Goal: Task Accomplishment & Management: Manage account settings

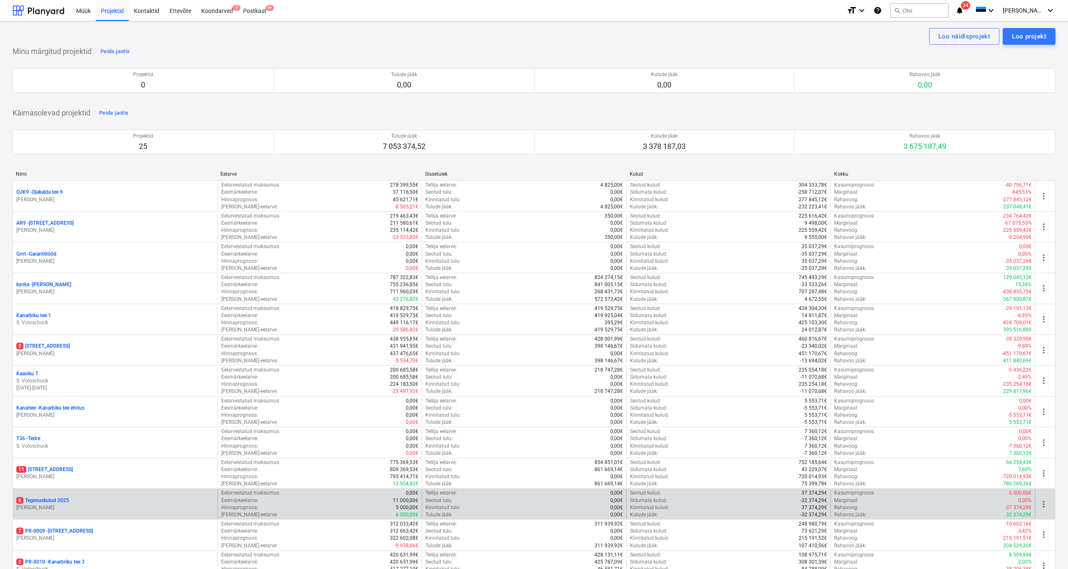
click at [53, 499] on p "6 Tegevuskulud 2025" at bounding box center [42, 500] width 53 height 7
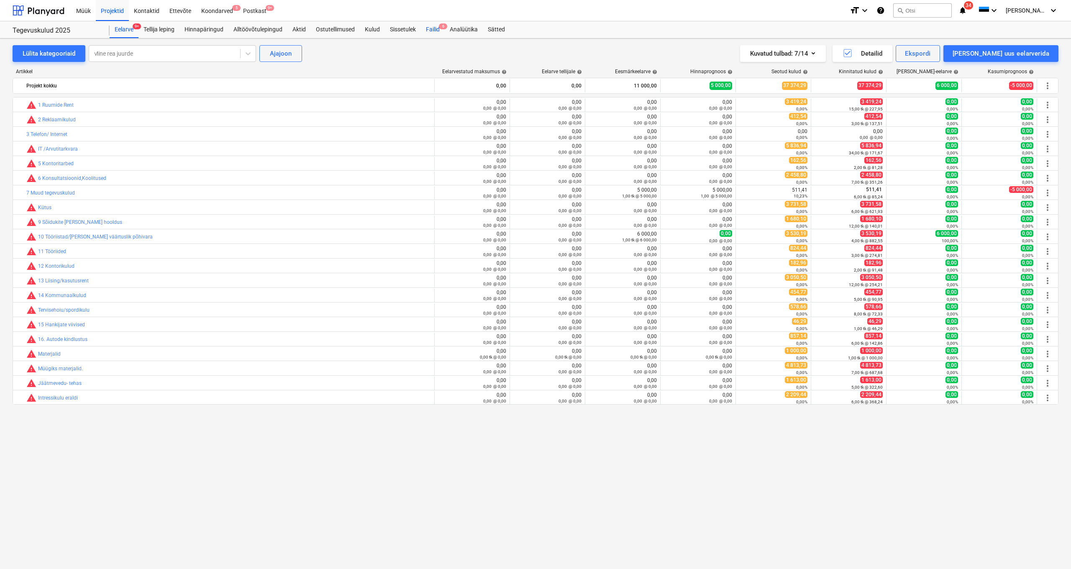
click at [437, 31] on div "Failid 6" at bounding box center [433, 29] width 24 height 17
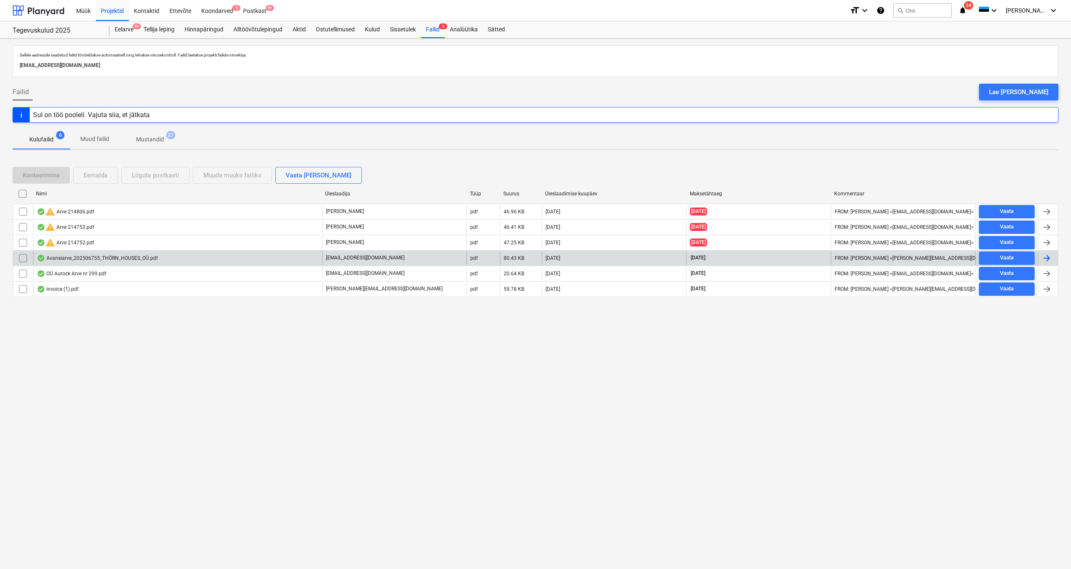
click at [97, 256] on div "Avansiarve_202506755_THÖRN_HOUSES_OÜ.pdf" at bounding box center [97, 258] width 121 height 7
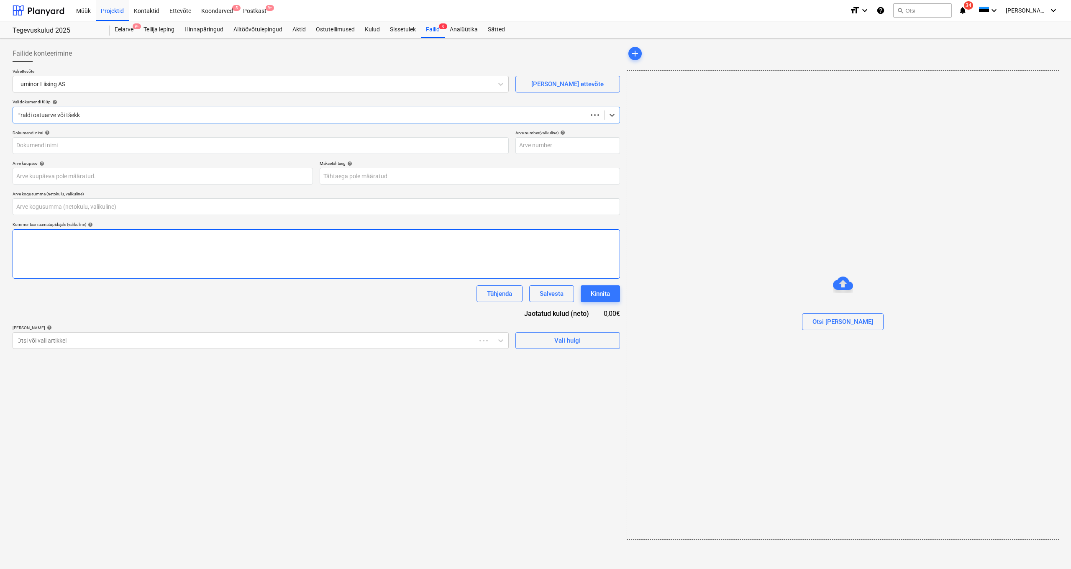
type input "0,00"
type input "202506755"
type input "[DATE]"
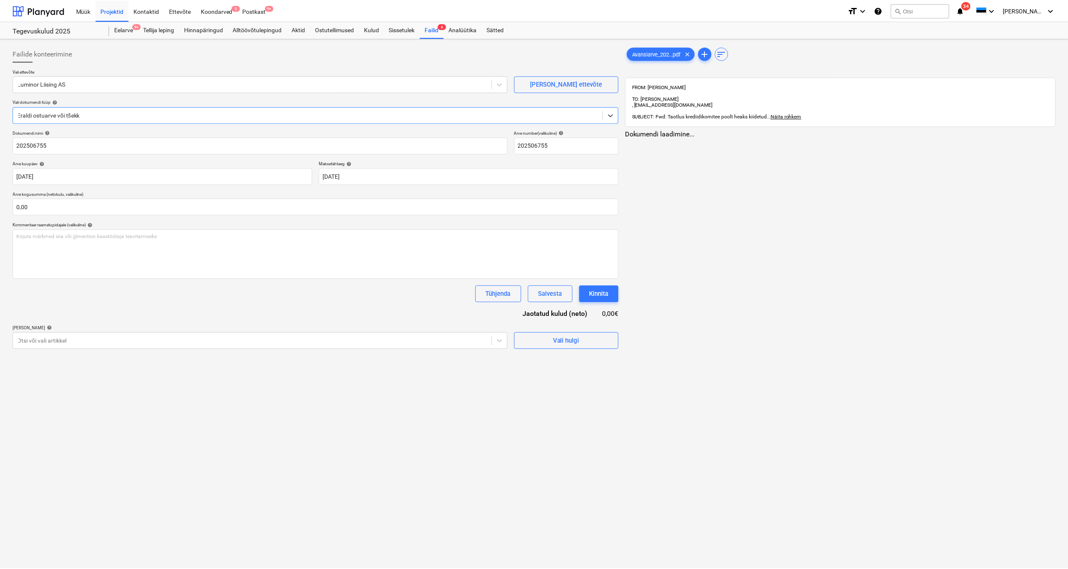
scroll to position [0, 1]
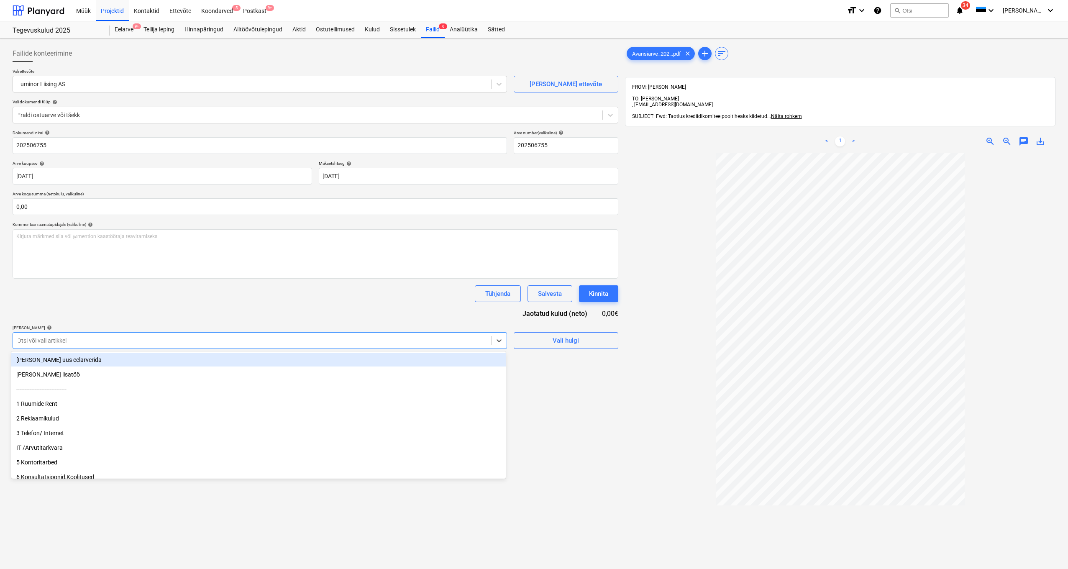
click at [384, 343] on div at bounding box center [252, 340] width 470 height 8
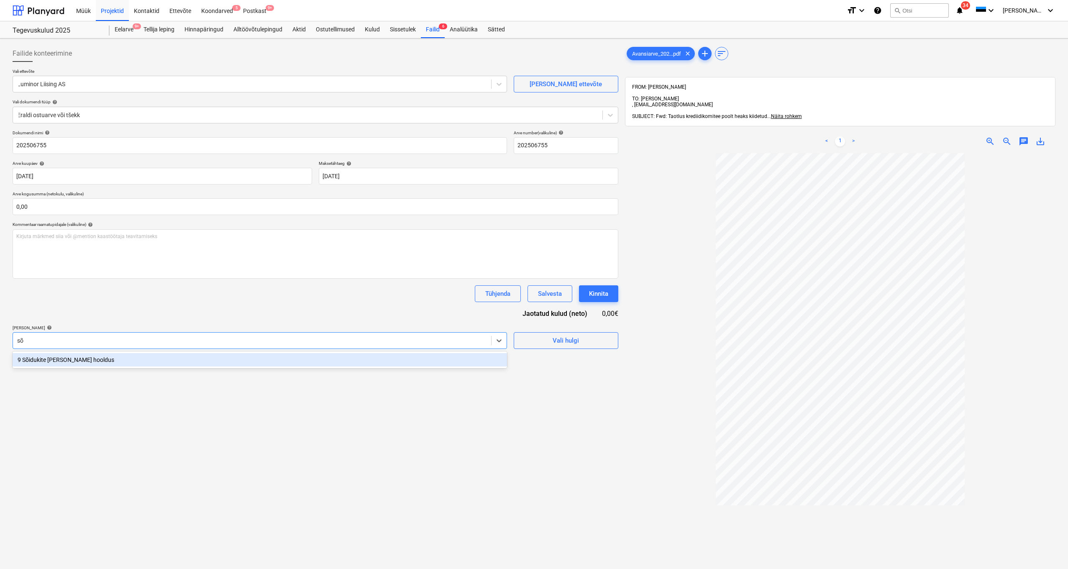
type input "s"
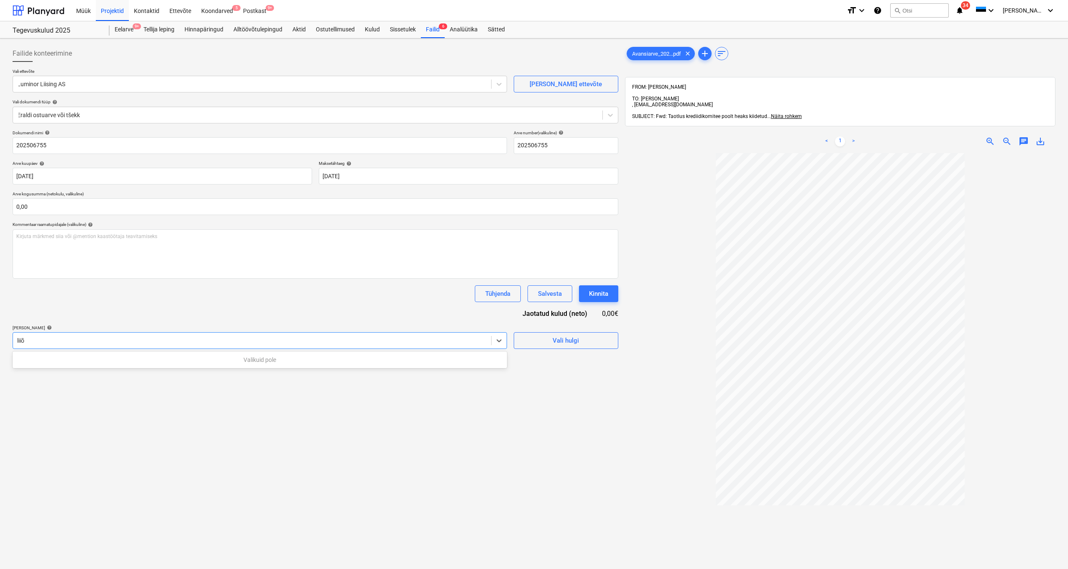
type input "lii"
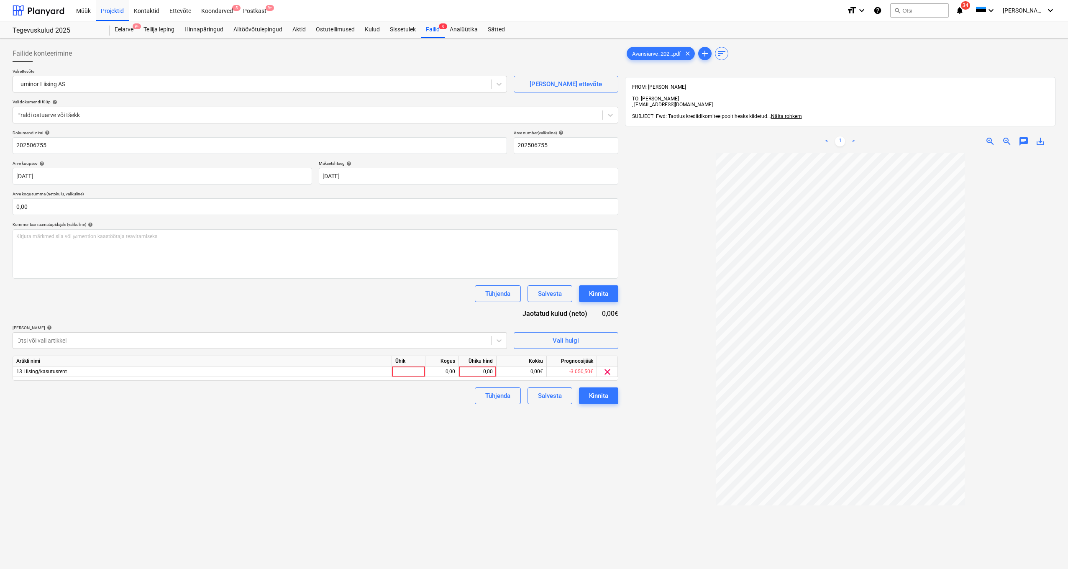
click at [268, 309] on div "Dokumendi nimi help 202506755 Arve number (valikuline) help 202506755 Arve kuup…" at bounding box center [316, 267] width 606 height 274
click at [486, 374] on div "0,00" at bounding box center [477, 371] width 31 height 10
type input "1629,81"
click at [409, 369] on div at bounding box center [408, 371] width 33 height 10
drag, startPoint x: 176, startPoint y: 209, endPoint x: 410, endPoint y: 260, distance: 238.9
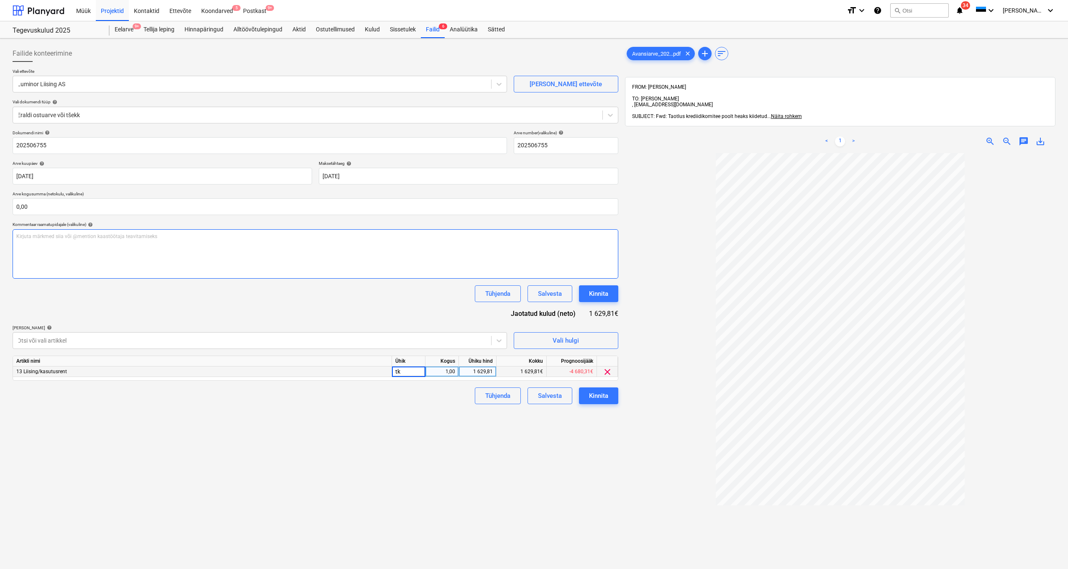
click at [176, 208] on input "0,00" at bounding box center [316, 206] width 606 height 17
click at [339, 201] on input "text" at bounding box center [316, 206] width 606 height 17
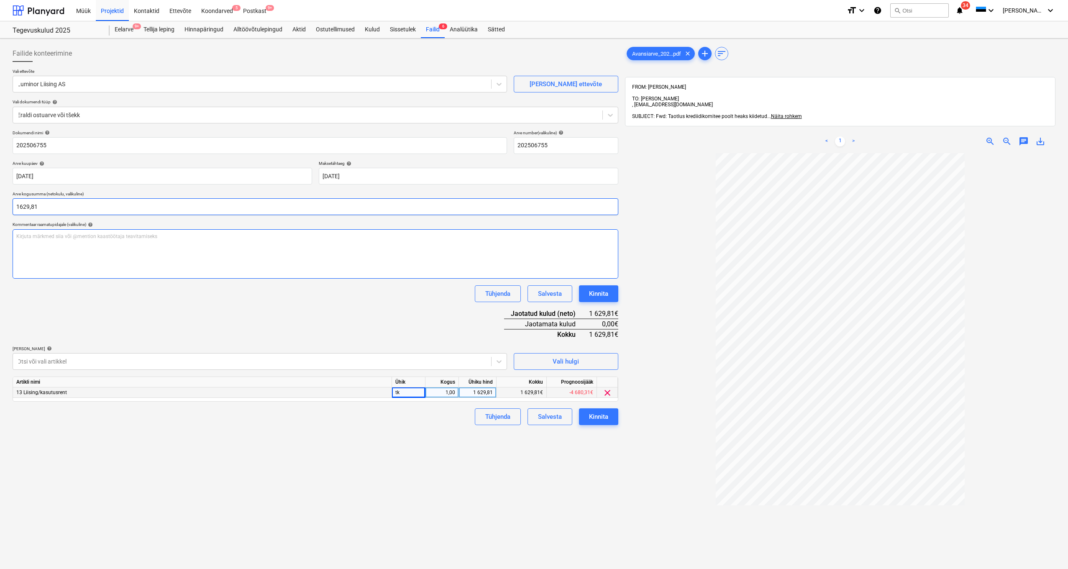
type input "1 629,81"
click at [249, 314] on div "Dokumendi nimi help 202506755 Arve number (valikuline) help 202506755 Arve kuup…" at bounding box center [316, 277] width 606 height 295
click at [608, 418] on button "Kinnita" at bounding box center [598, 416] width 39 height 17
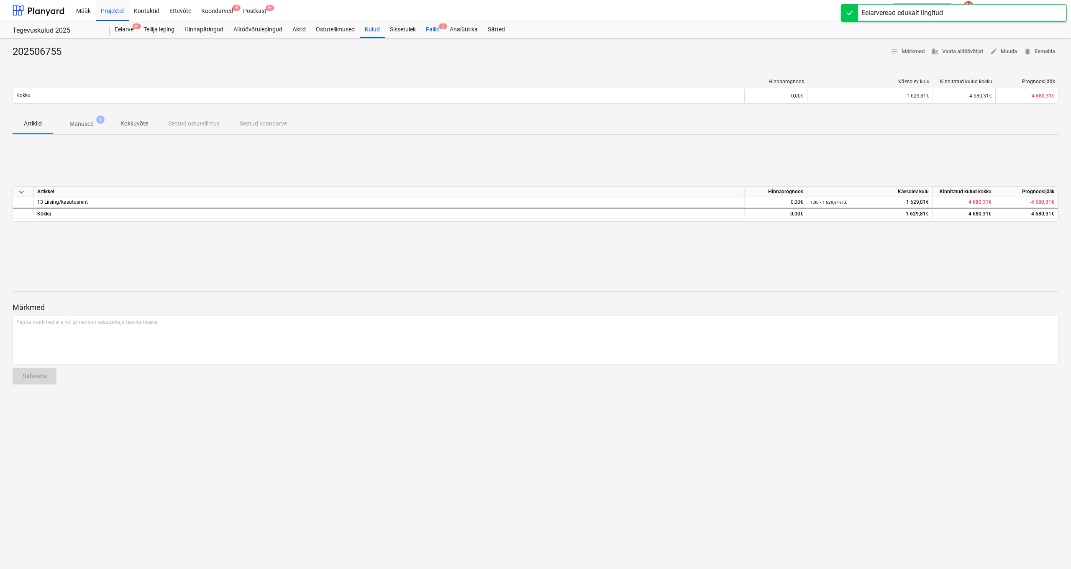
drag, startPoint x: 434, startPoint y: 26, endPoint x: 428, endPoint y: 32, distance: 8.0
click at [435, 27] on div "Failid 5" at bounding box center [433, 29] width 24 height 17
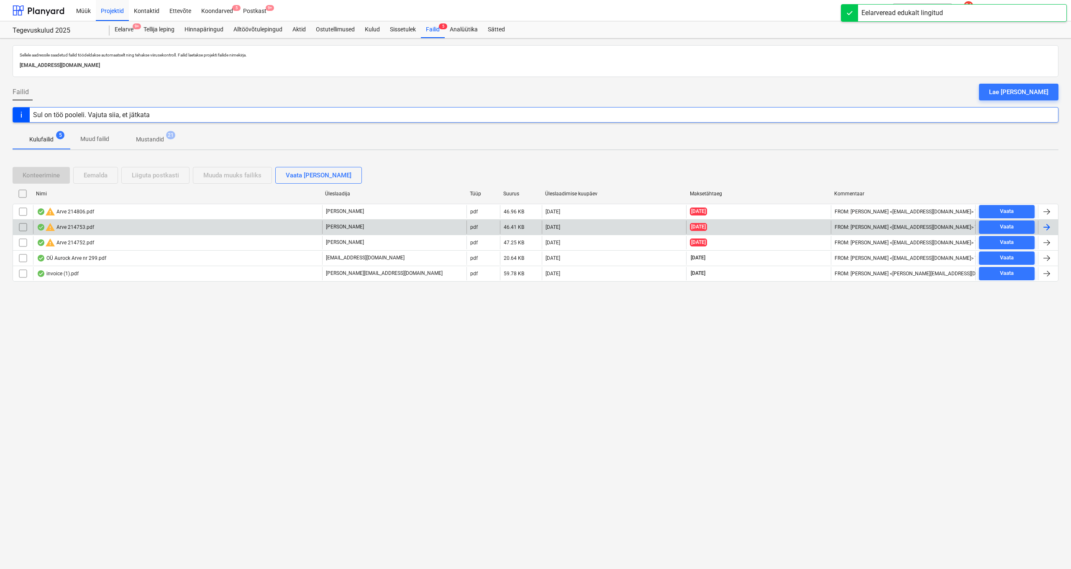
click at [59, 230] on div "warning Arve 214753.pdf" at bounding box center [65, 227] width 57 height 10
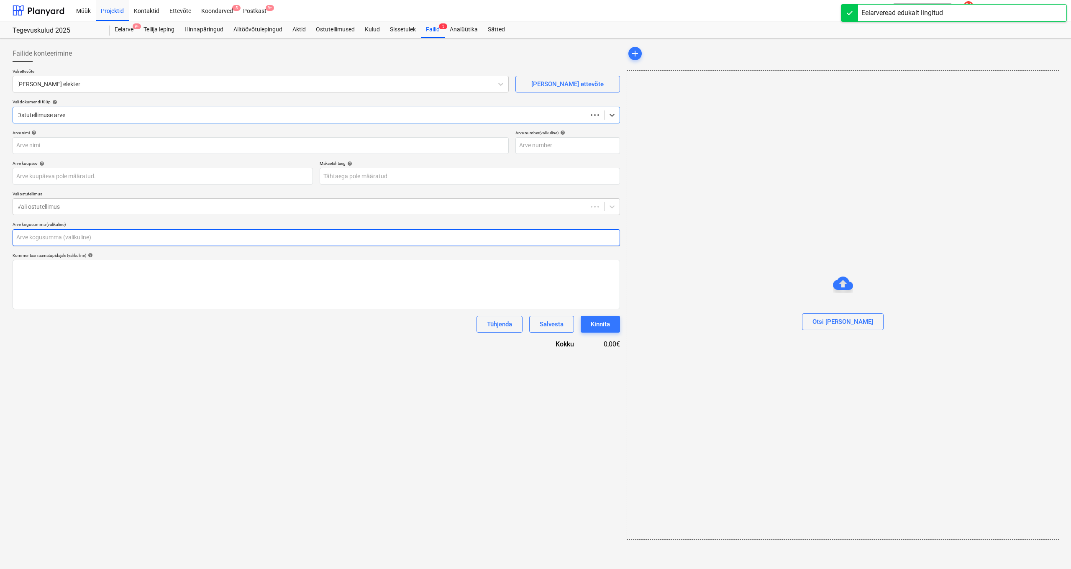
type input "0,00"
type input "214753"
type input "[DATE]"
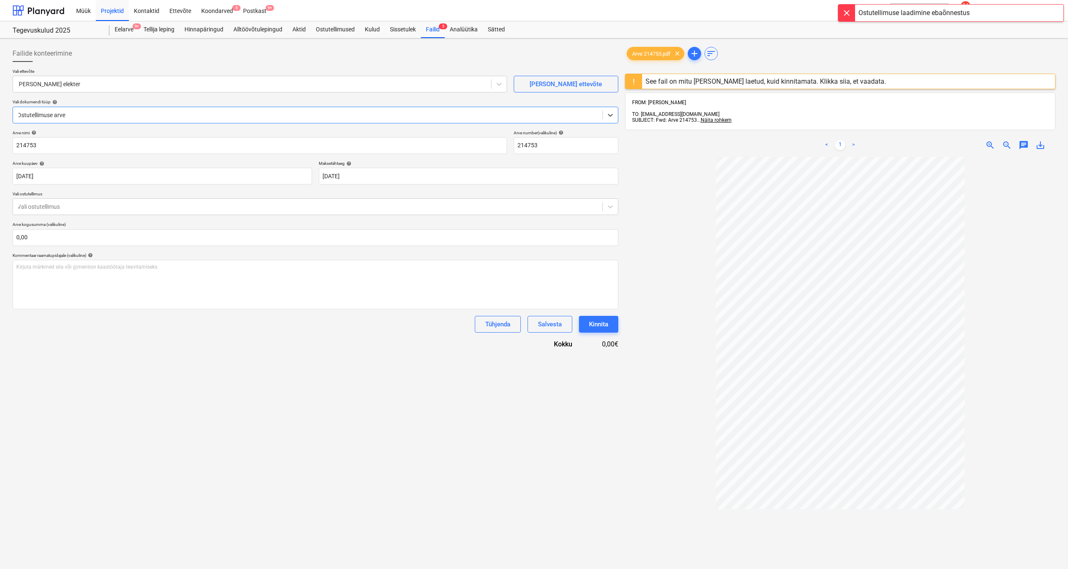
click at [158, 113] on div at bounding box center [307, 115] width 581 height 8
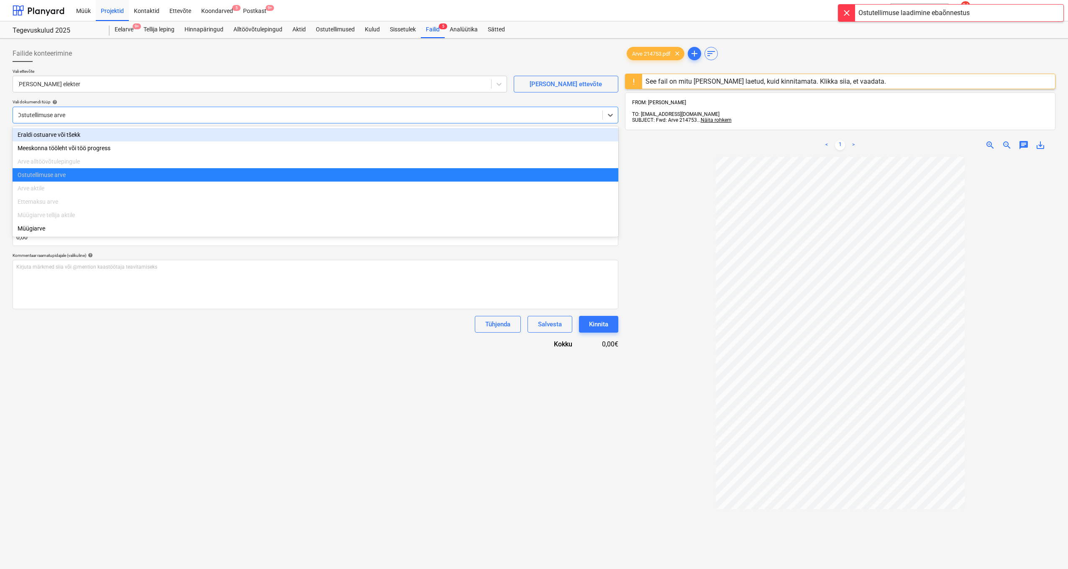
click at [89, 136] on div "Eraldi ostuarve või tšekk" at bounding box center [316, 134] width 606 height 13
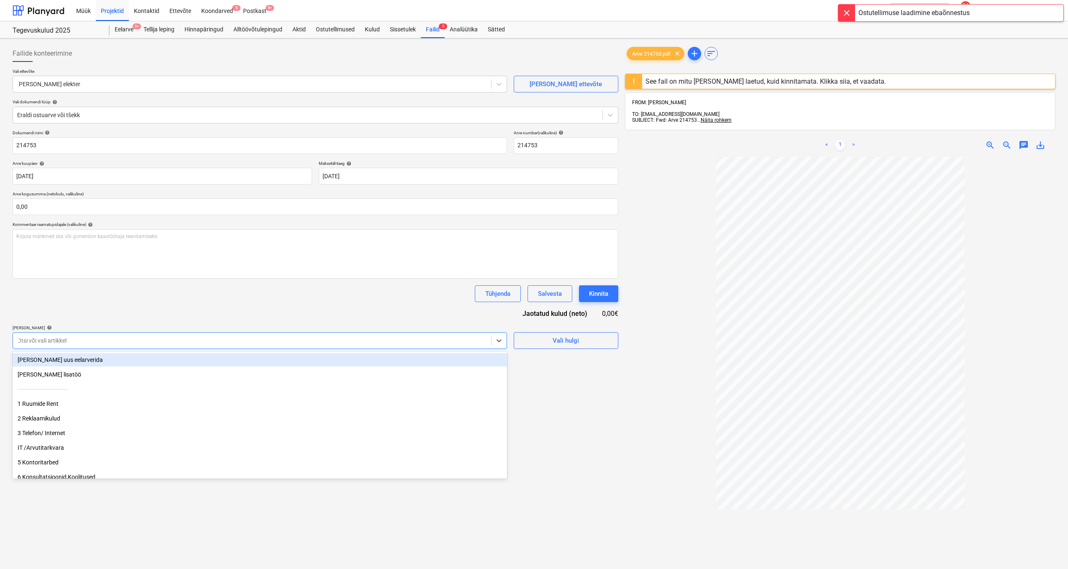
click at [253, 345] on div "Otsi või vali artikkel" at bounding box center [252, 341] width 478 height 12
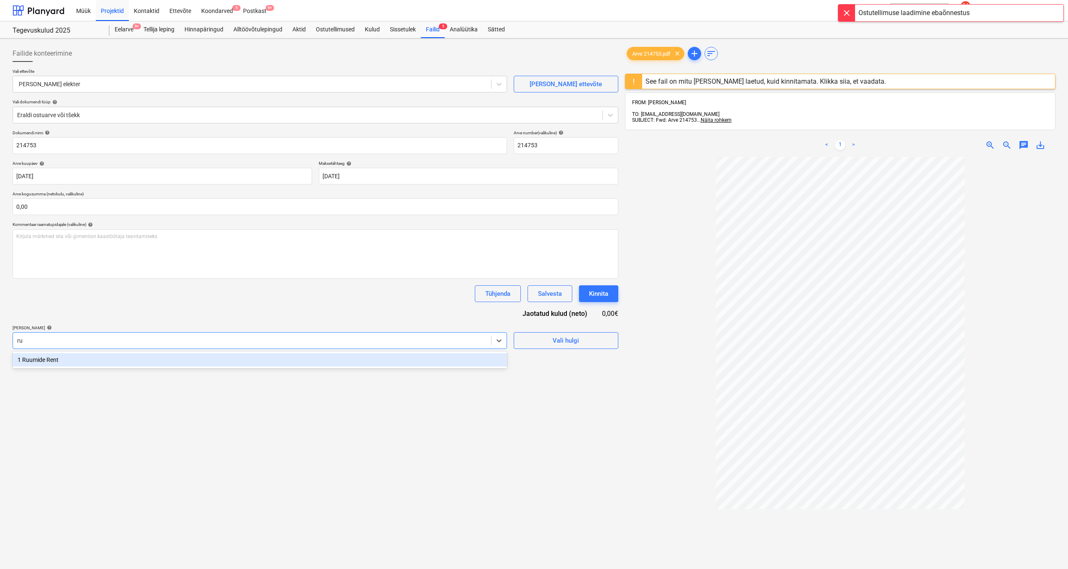
type input "ruu"
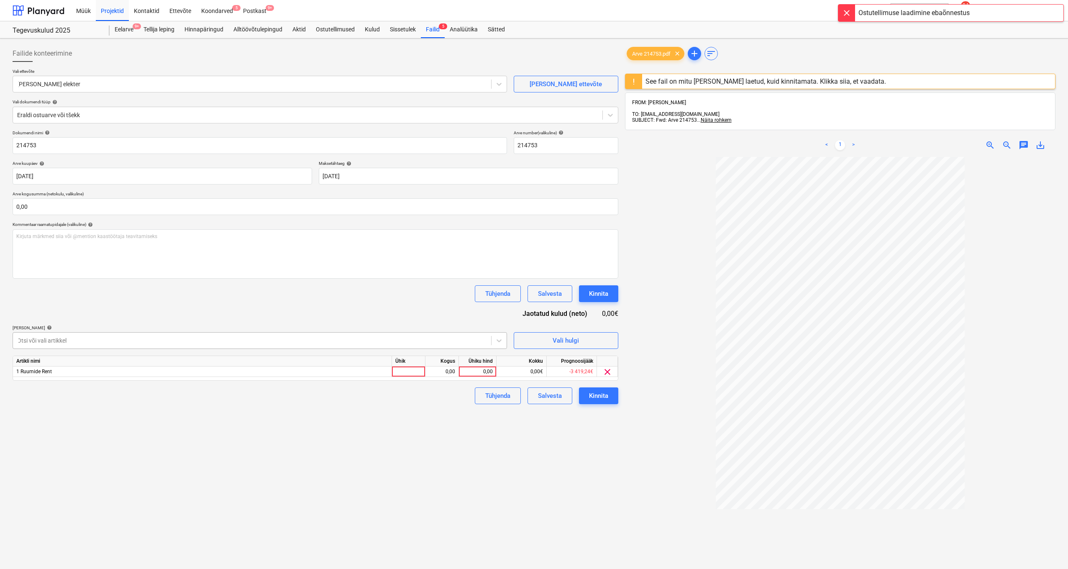
drag, startPoint x: 245, startPoint y: 324, endPoint x: 307, endPoint y: 340, distance: 63.6
click at [245, 323] on div "Dokumendi nimi help 214753 Arve number (valikuline) help 214753 Arve kuupäev he…" at bounding box center [316, 267] width 606 height 274
click at [474, 369] on div "0,00" at bounding box center [477, 371] width 31 height 10
type input "102"
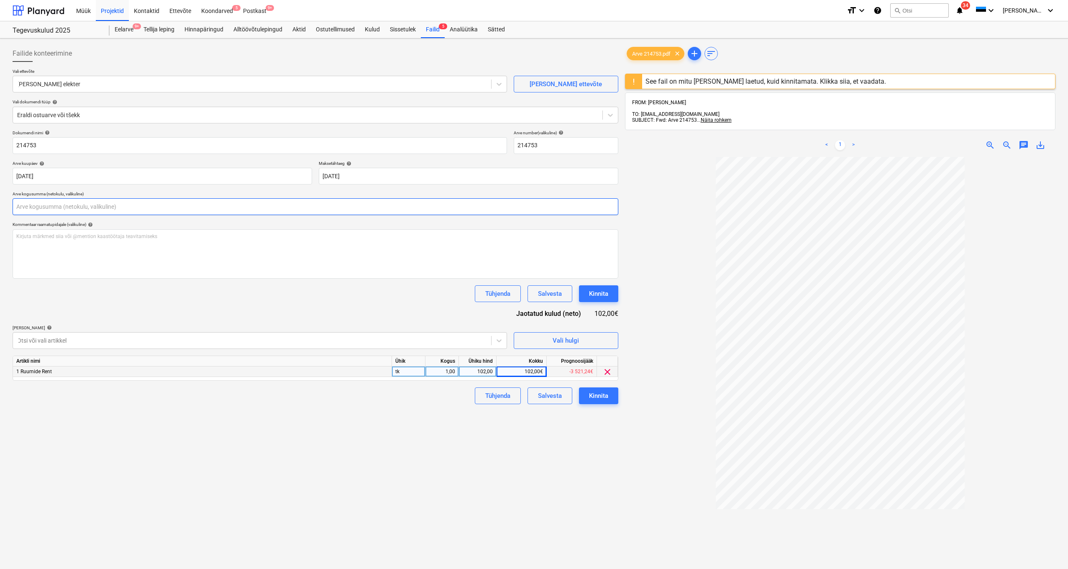
click at [66, 209] on input "text" at bounding box center [316, 206] width 606 height 17
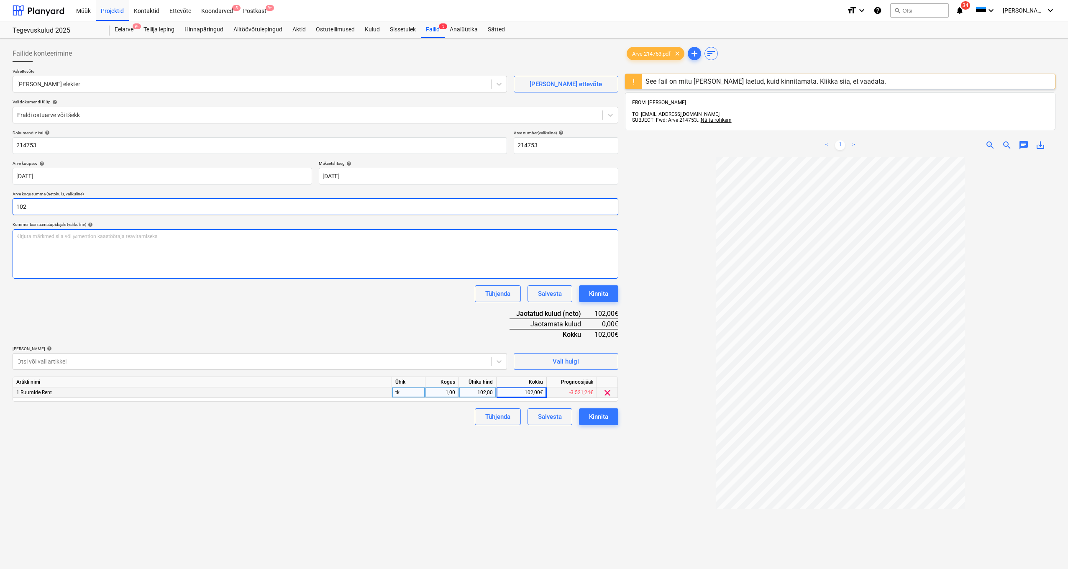
type input "102,00"
click at [210, 308] on div "Dokumendi nimi help 214753 Arve number (valikuline) help 214753 Arve kuupäev he…" at bounding box center [316, 277] width 606 height 295
click at [600, 415] on div "Kinnita" at bounding box center [598, 416] width 19 height 11
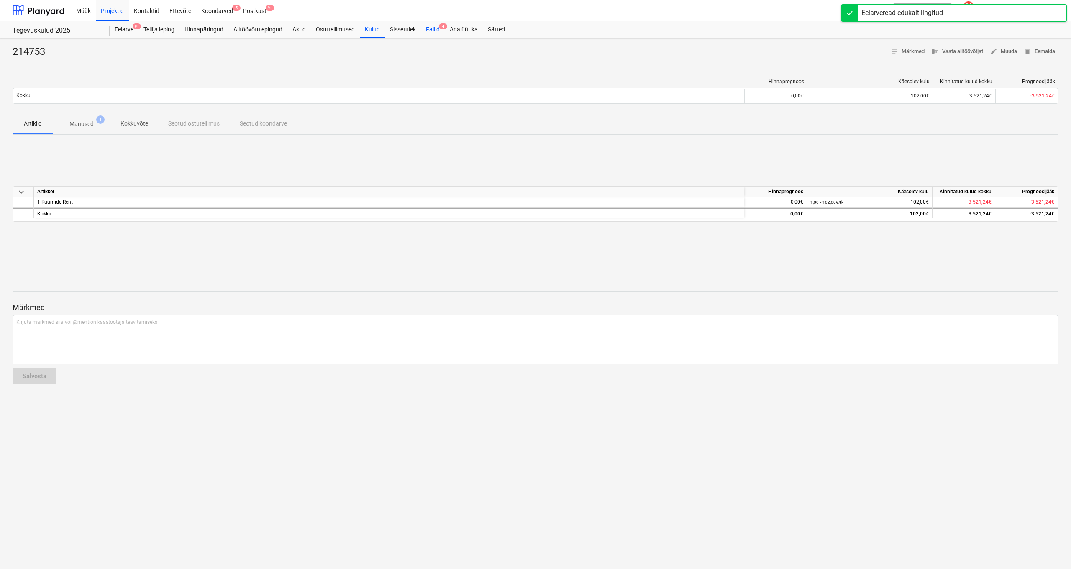
click at [435, 28] on div "Failid 4" at bounding box center [433, 29] width 24 height 17
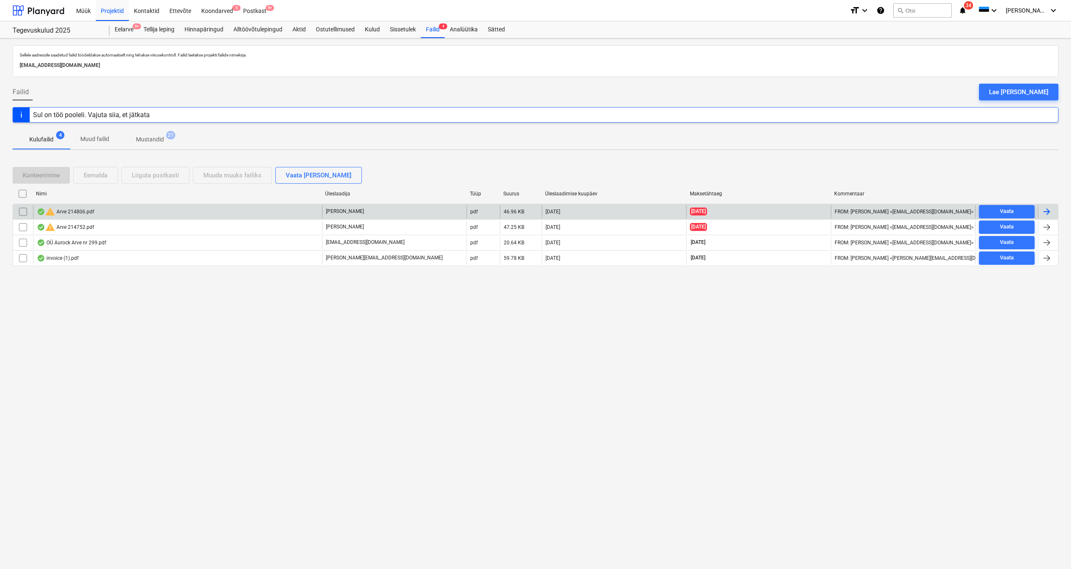
click at [116, 210] on div "warning Arve 214806.pdf" at bounding box center [177, 211] width 289 height 13
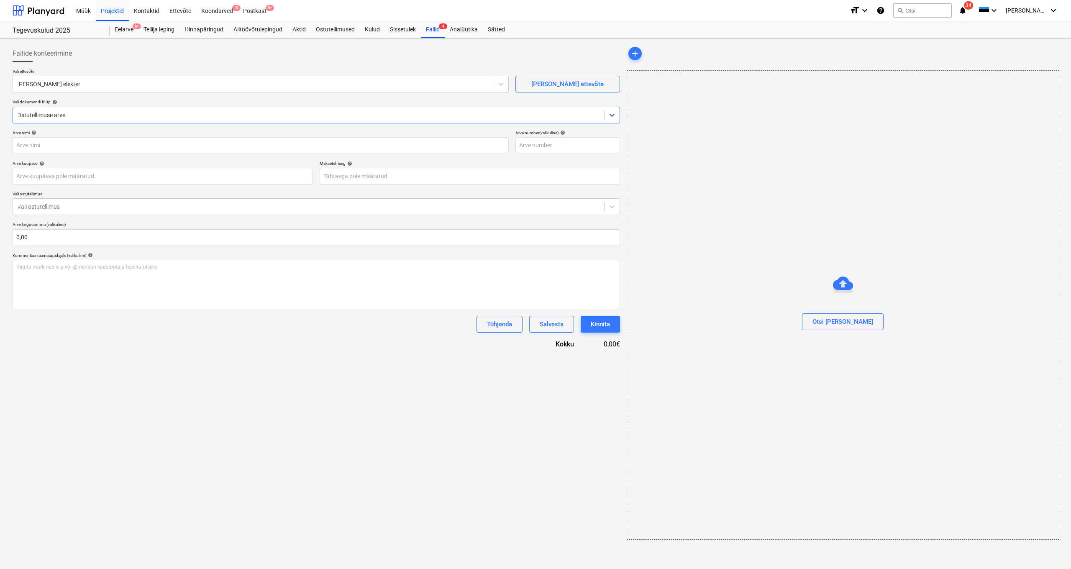
type input "214806"
type input "[DATE]"
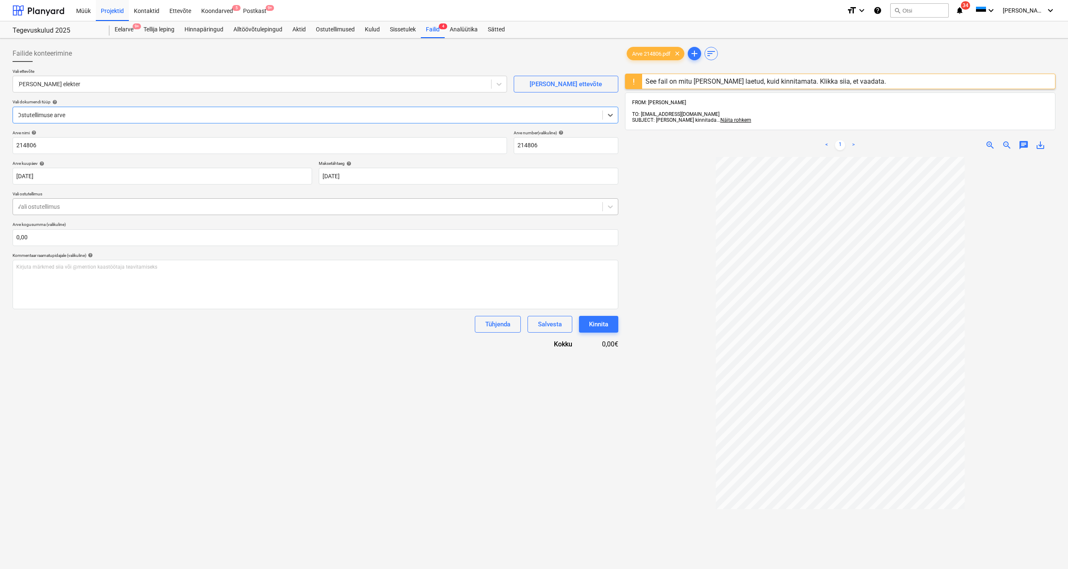
click at [317, 201] on div "Vali ostutellimus" at bounding box center [307, 207] width 589 height 12
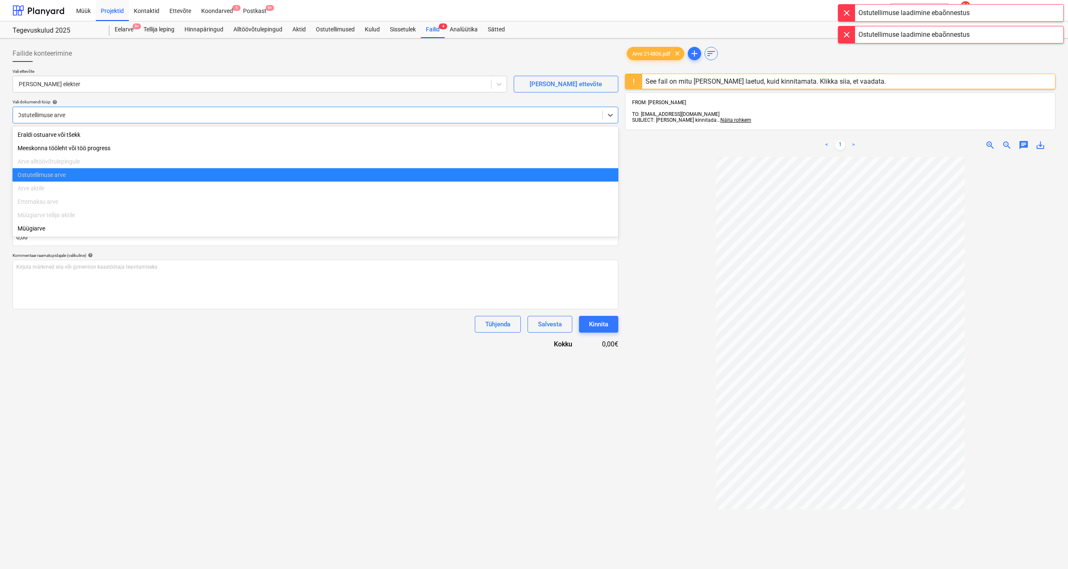
click at [128, 122] on div "Ostutellimuse arve" at bounding box center [316, 115] width 606 height 17
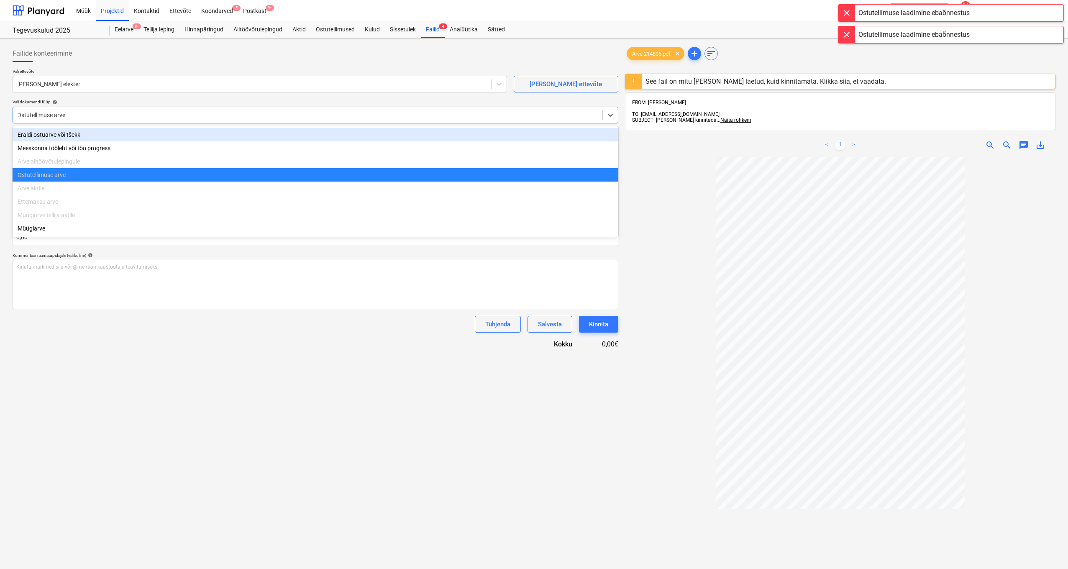
click at [122, 136] on div "Eraldi ostuarve või tšekk" at bounding box center [316, 134] width 606 height 13
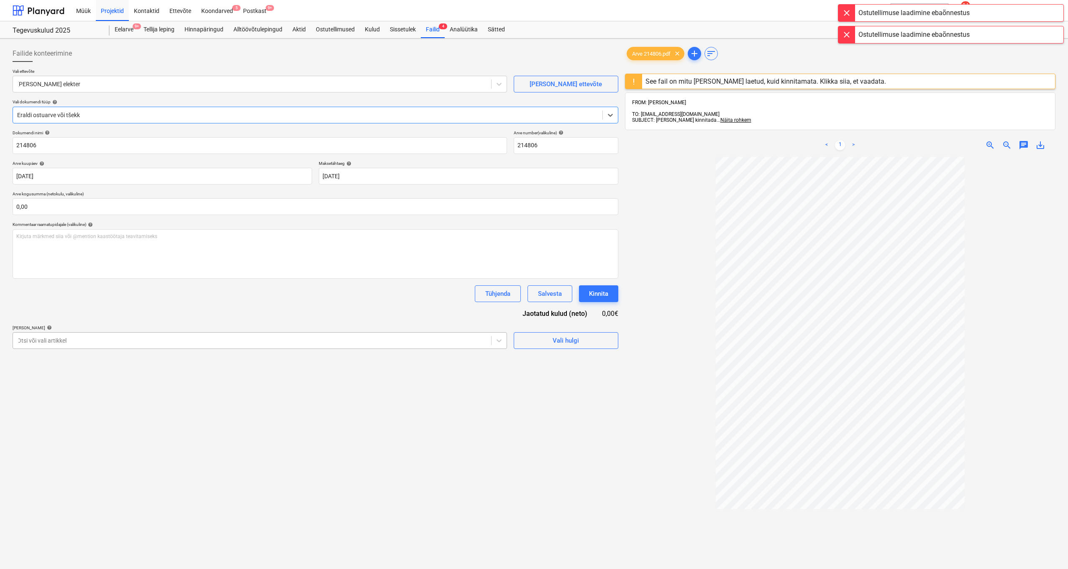
click at [198, 336] on div at bounding box center [252, 340] width 470 height 8
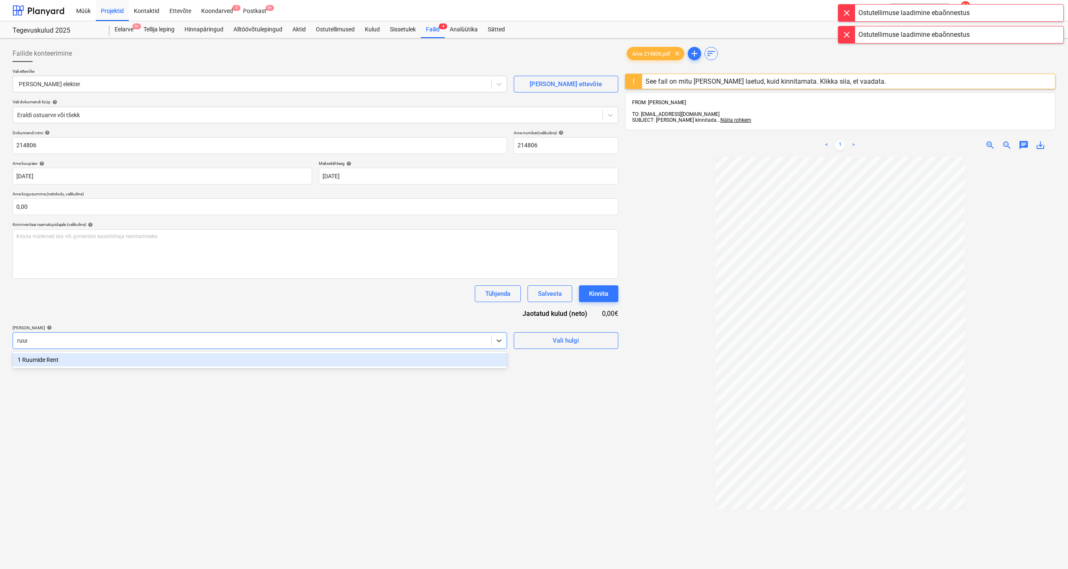
type input "ruumi"
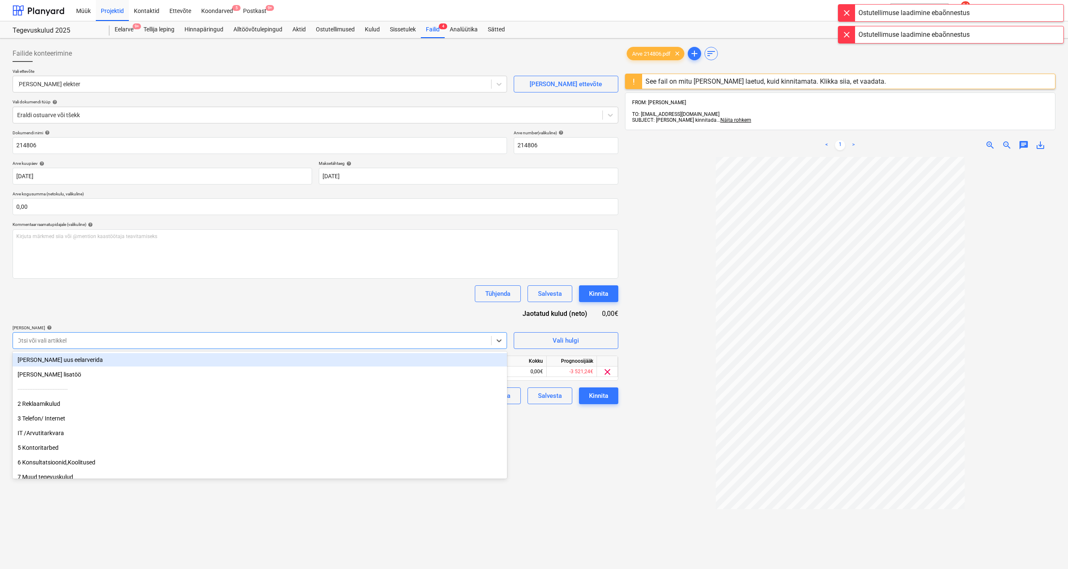
click at [289, 317] on div "Dokumendi nimi help 214806 Arve number (valikuline) help 214806 Arve kuupäev he…" at bounding box center [316, 267] width 606 height 274
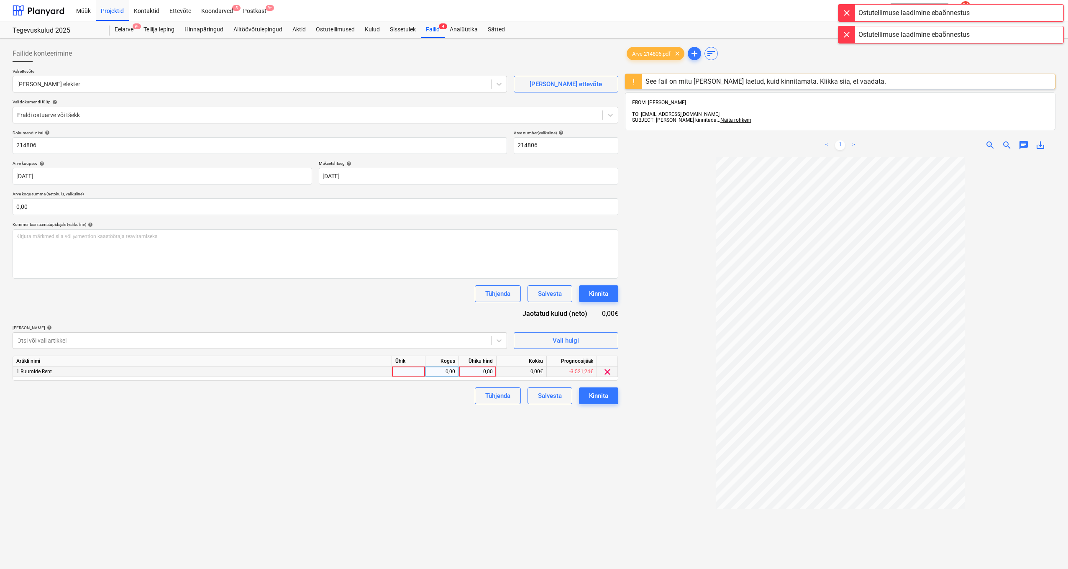
click at [486, 374] on div "0,00" at bounding box center [477, 371] width 31 height 10
type input "19,02"
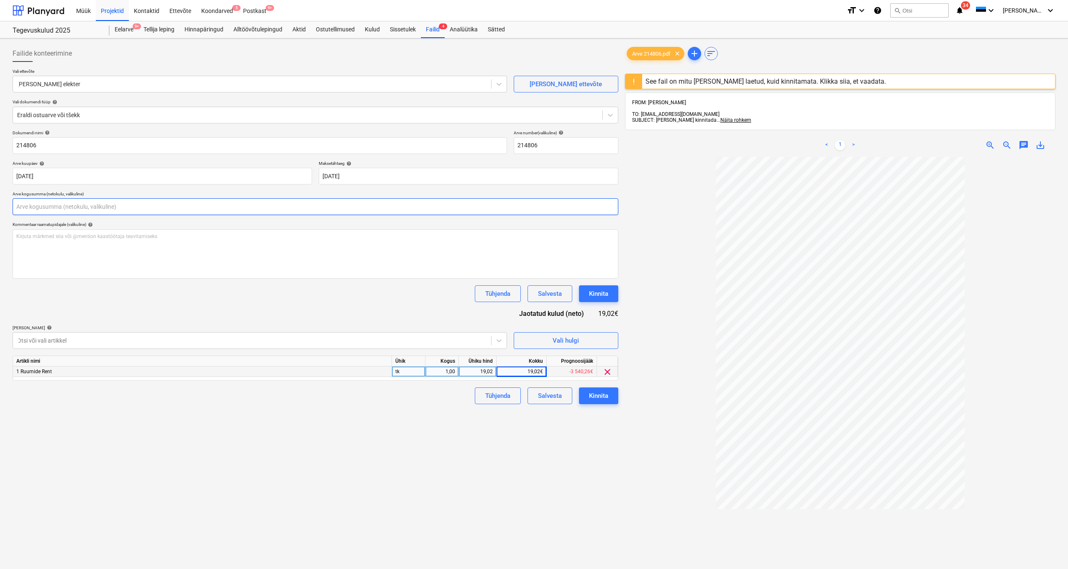
click at [125, 208] on input "text" at bounding box center [316, 206] width 606 height 17
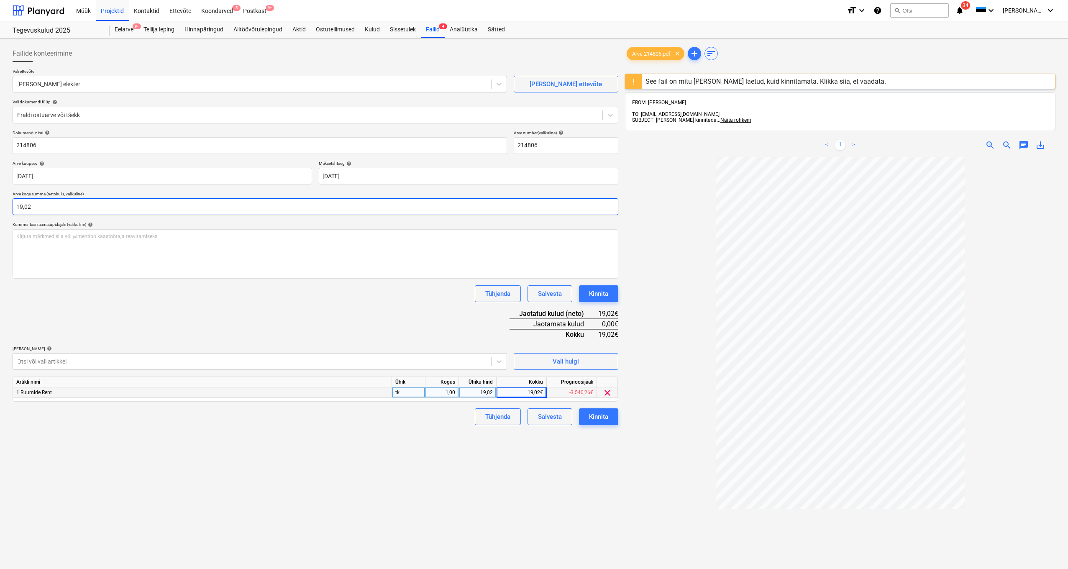
type input "19,02"
click at [133, 294] on div "Tühjenda Salvesta Kinnita" at bounding box center [316, 293] width 606 height 17
click at [597, 419] on div "Kinnita" at bounding box center [598, 416] width 19 height 11
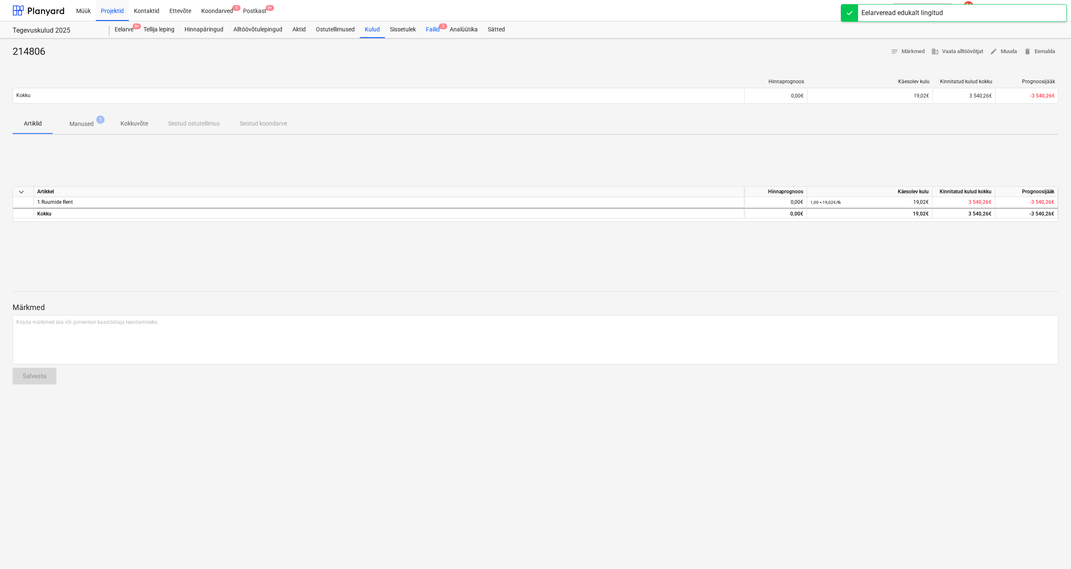
click at [433, 31] on div "Failid 3" at bounding box center [433, 29] width 24 height 17
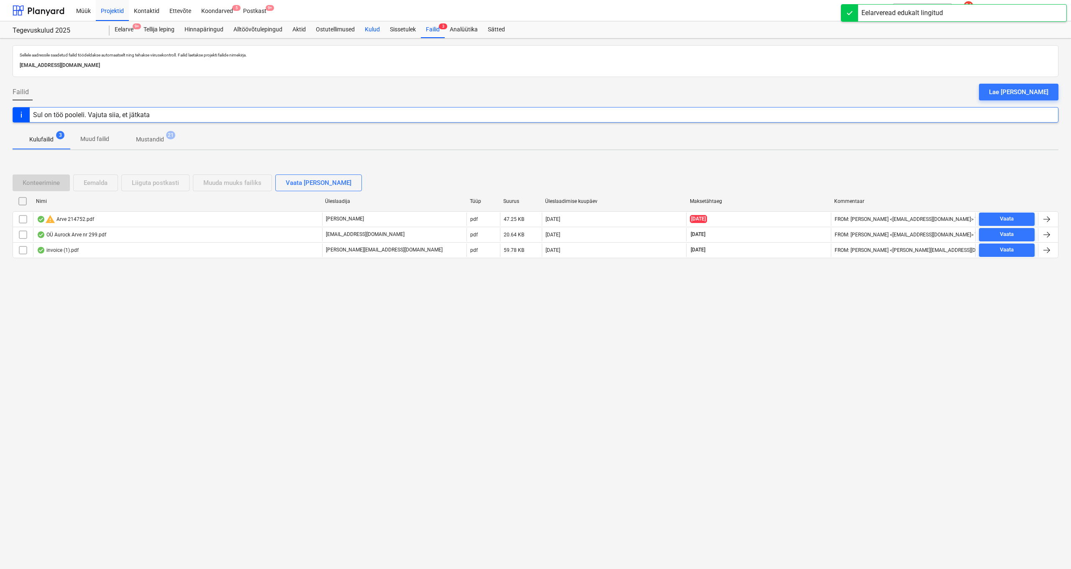
scroll to position [0, 0]
click at [374, 36] on div "Kulud" at bounding box center [372, 29] width 25 height 17
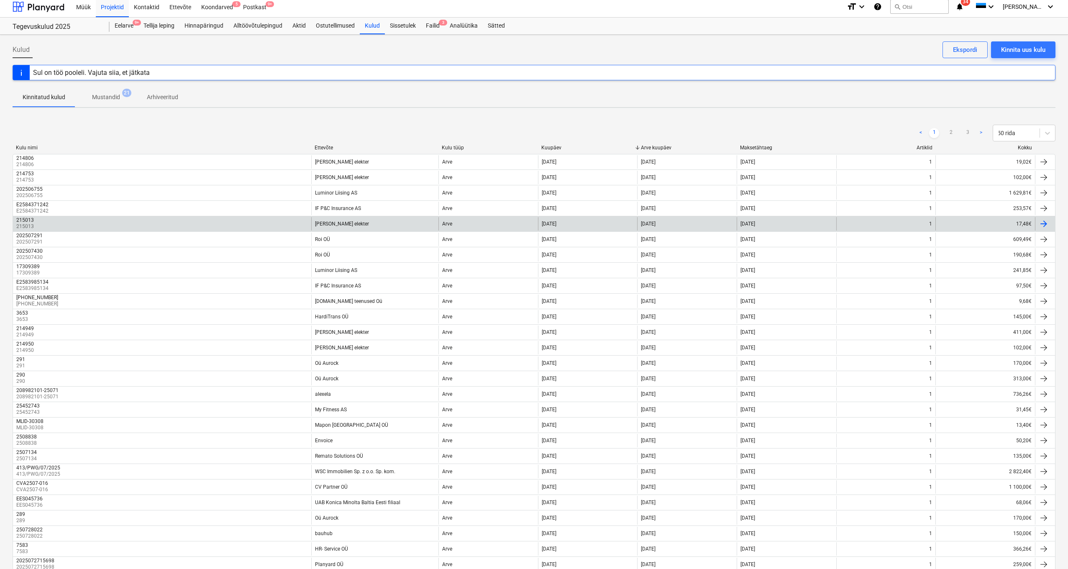
scroll to position [5, 0]
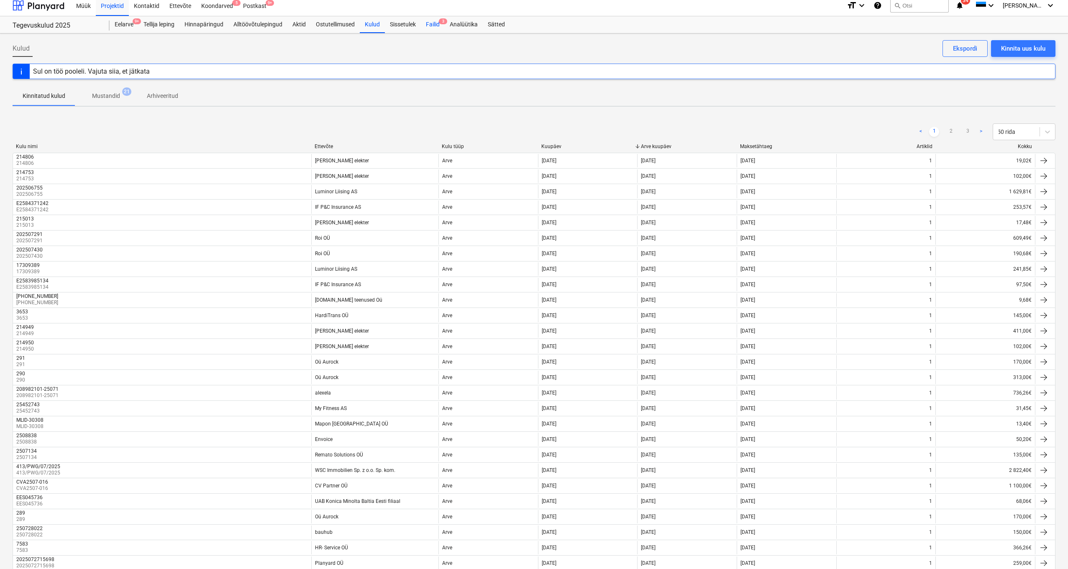
click at [433, 26] on div "Failid 3" at bounding box center [433, 24] width 24 height 17
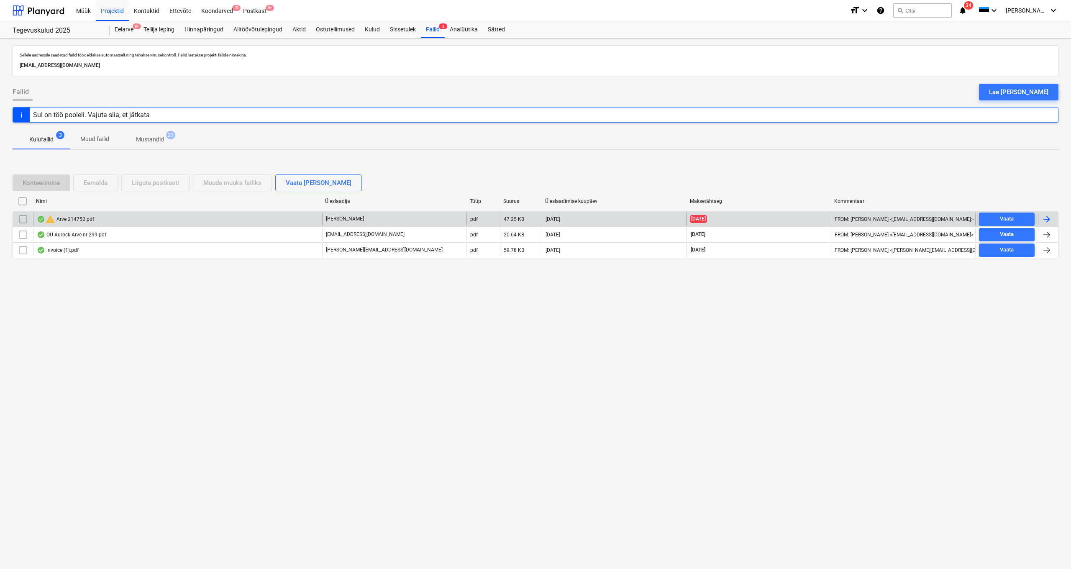
click at [67, 223] on div "warning Arve 214752.pdf" at bounding box center [65, 219] width 57 height 10
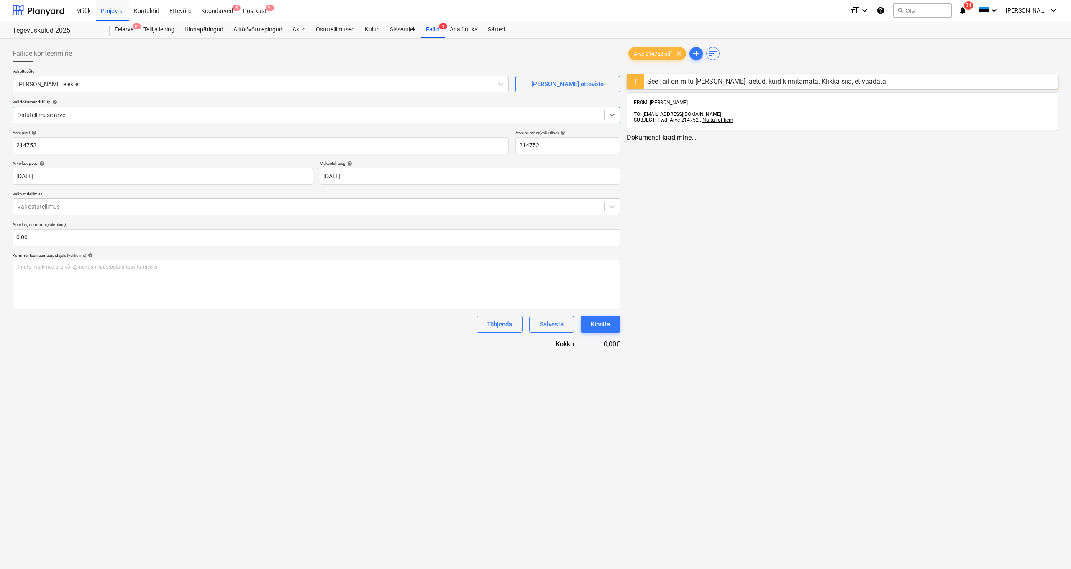
type input "214752"
type input "[DATE]"
click at [216, 239] on input "text" at bounding box center [316, 237] width 606 height 17
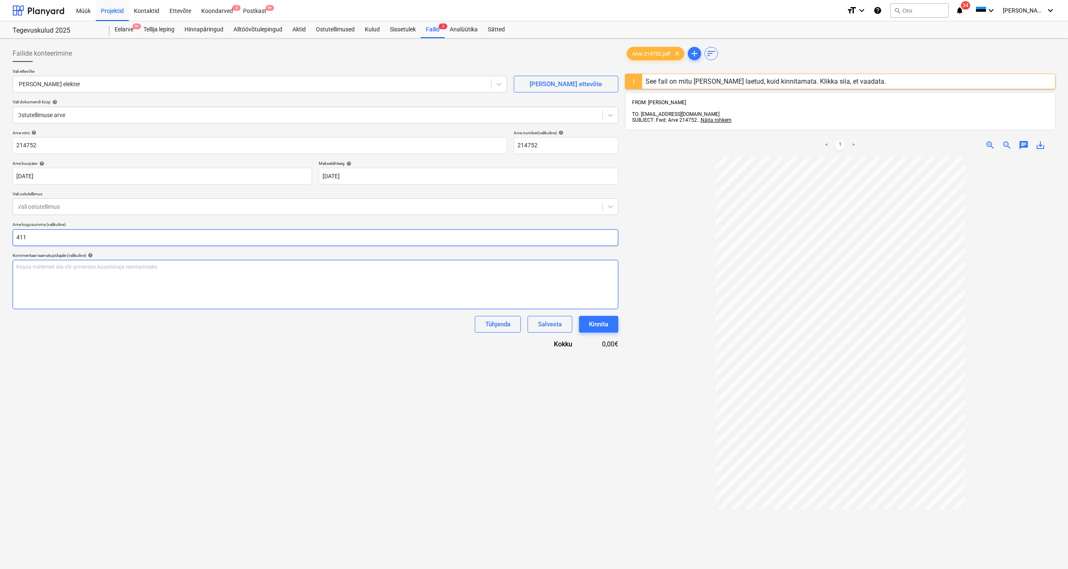
type input "411,00"
click at [343, 497] on div "Failide konteerimine Vali ettevõte [PERSON_NAME] elekter [PERSON_NAME] uus ette…" at bounding box center [315, 374] width 612 height 664
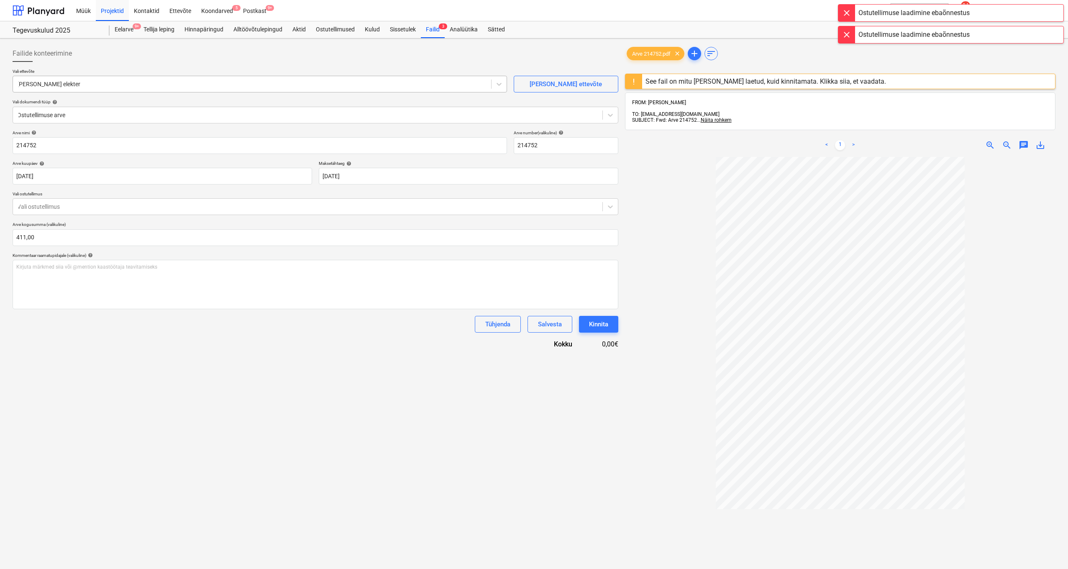
click at [97, 89] on div "[PERSON_NAME] elekter" at bounding box center [252, 84] width 478 height 12
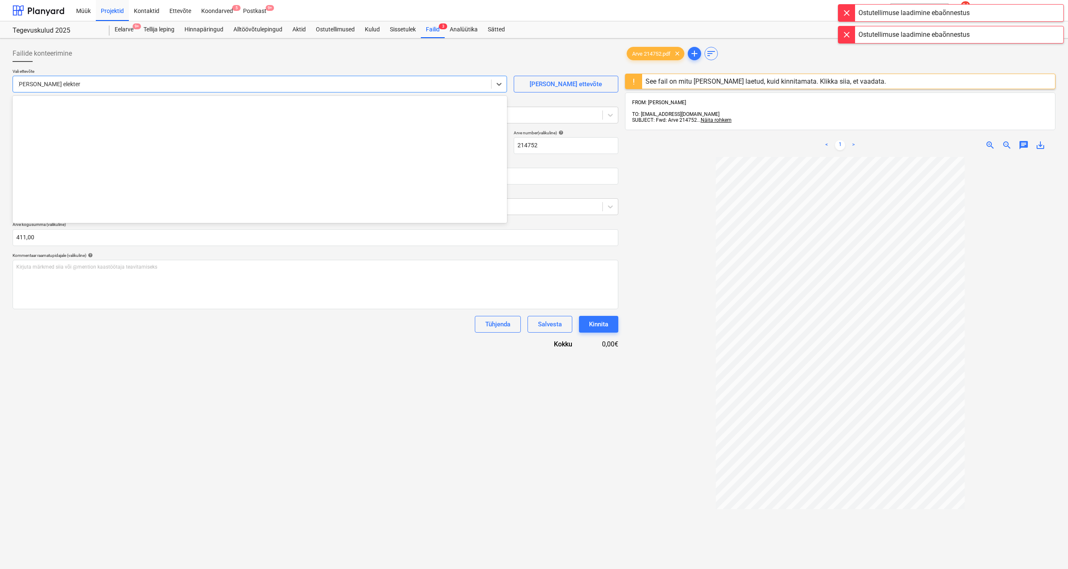
scroll to position [1493, 0]
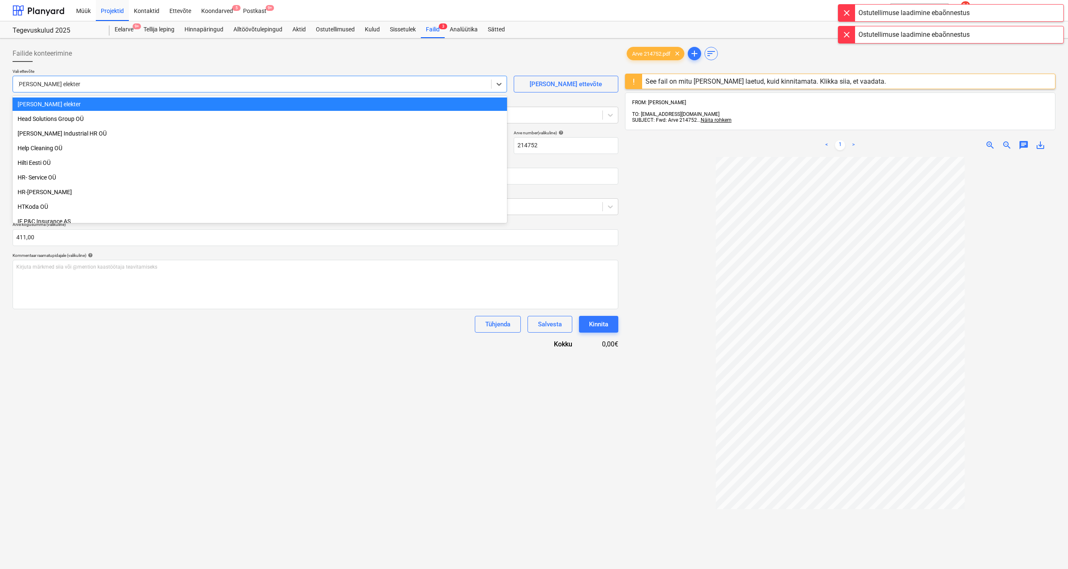
click at [81, 84] on div at bounding box center [252, 84] width 470 height 8
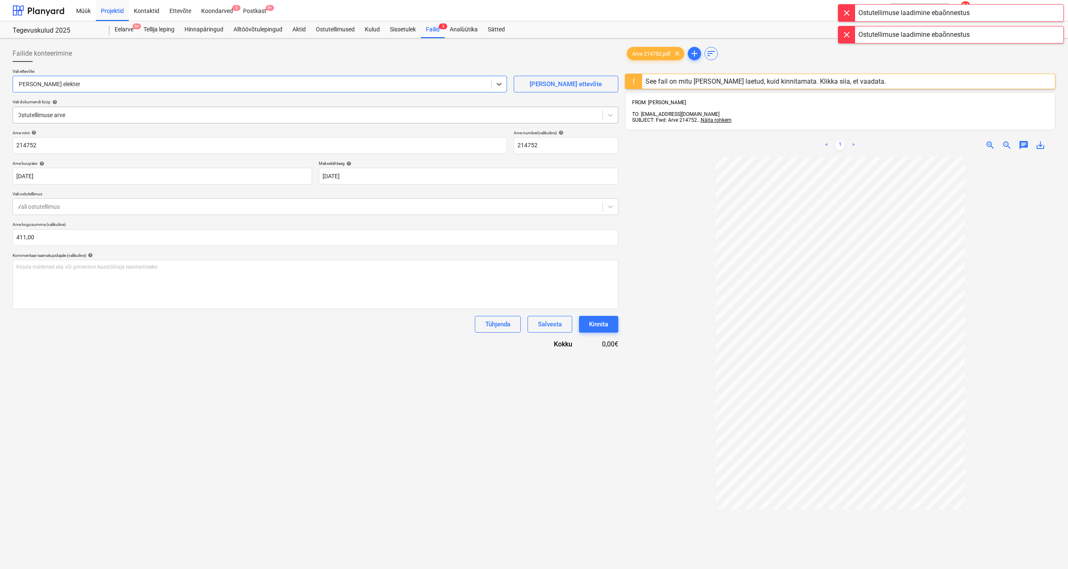
click at [70, 110] on div "Ostutellimuse arve" at bounding box center [307, 115] width 589 height 12
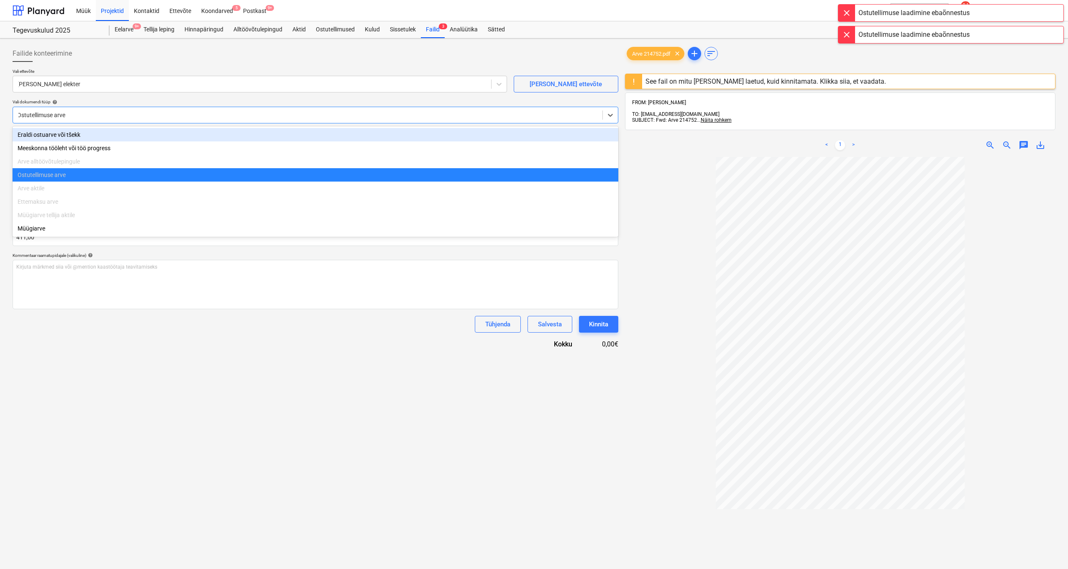
click at [69, 137] on div "Eraldi ostuarve või tšekk" at bounding box center [316, 134] width 606 height 13
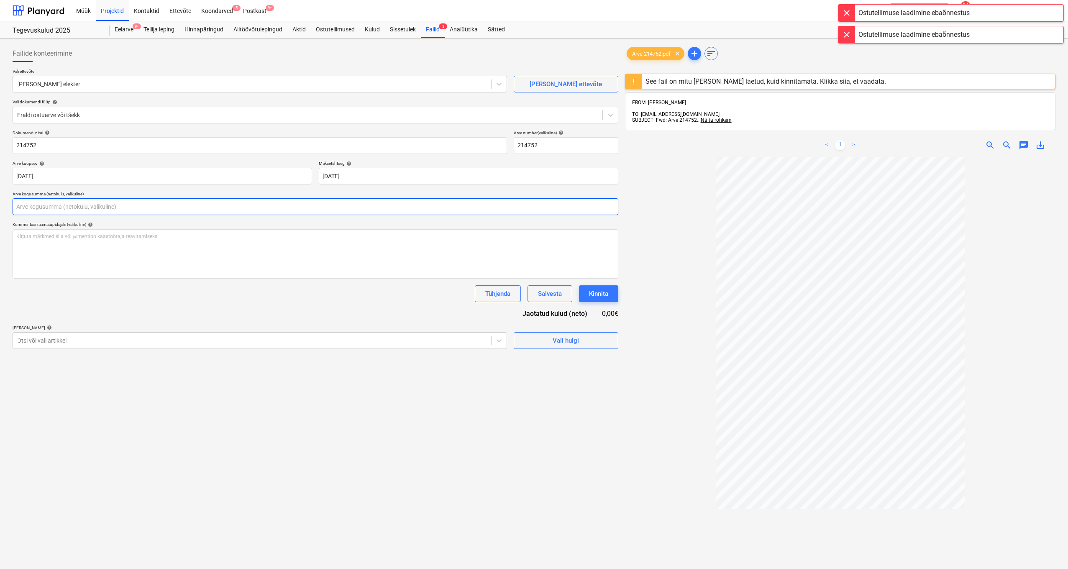
click at [84, 201] on input "text" at bounding box center [316, 206] width 606 height 17
type input "411,00"
drag, startPoint x: 150, startPoint y: 322, endPoint x: 146, endPoint y: 320, distance: 4.4
click at [150, 321] on div "Dokumendi nimi help 214752 Arve number (valikuline) help 214752 Arve kuupäev he…" at bounding box center [316, 250] width 606 height 240
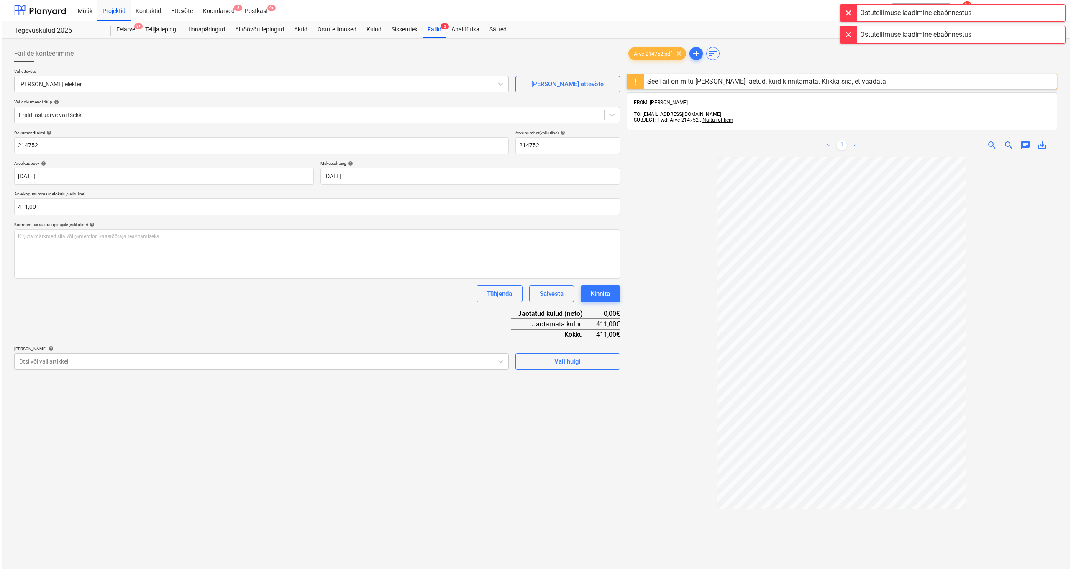
scroll to position [0, 0]
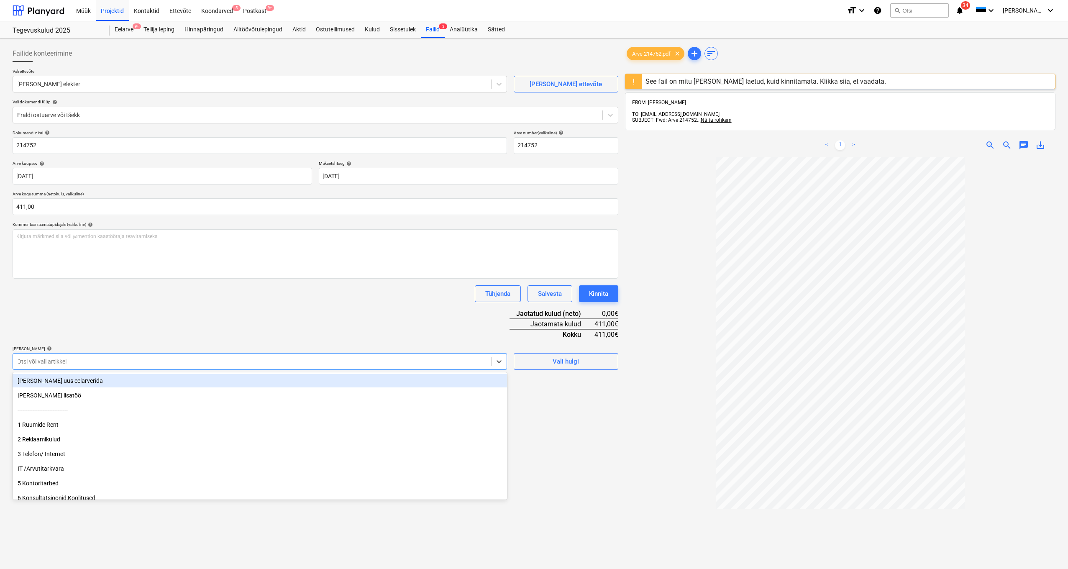
click at [157, 367] on div "Otsi või vali artikkel" at bounding box center [260, 361] width 494 height 17
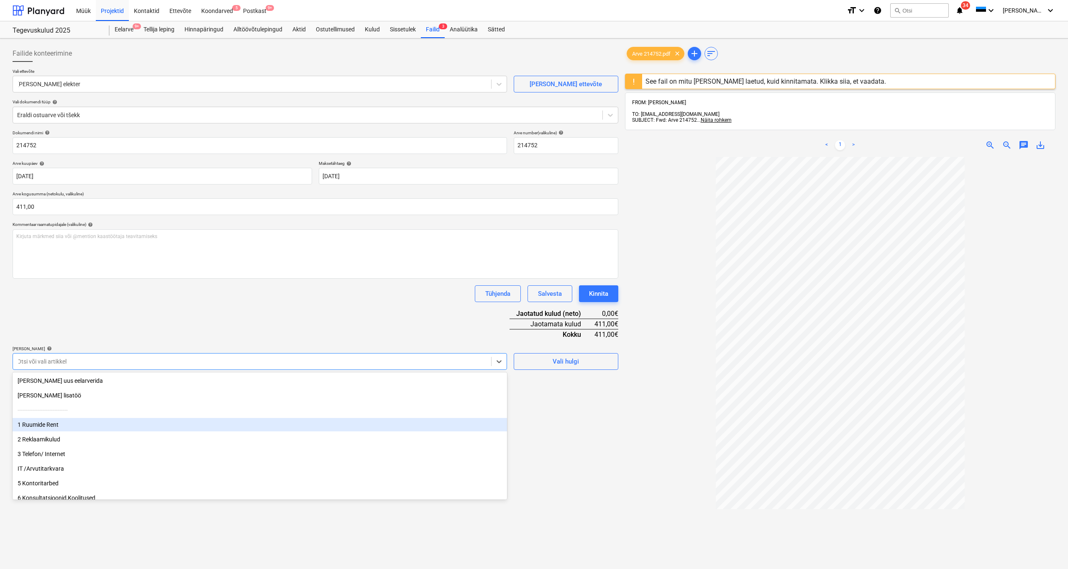
click at [72, 426] on div "1 Ruumide Rent" at bounding box center [260, 424] width 494 height 13
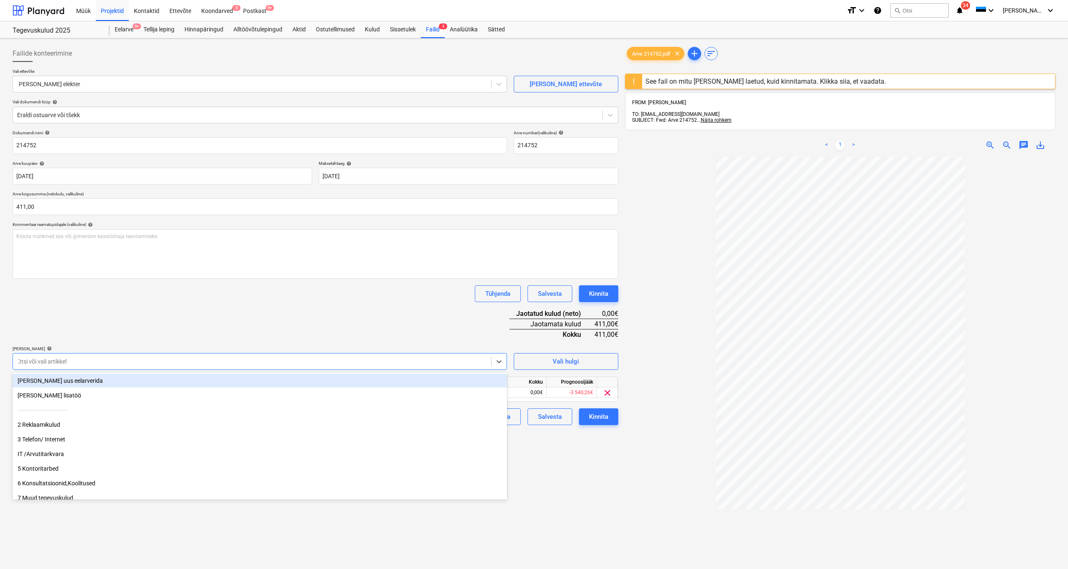
click at [119, 314] on div "Dokumendi nimi help 214752 Arve number (valikuline) help 214752 Arve kuupäev he…" at bounding box center [316, 277] width 606 height 295
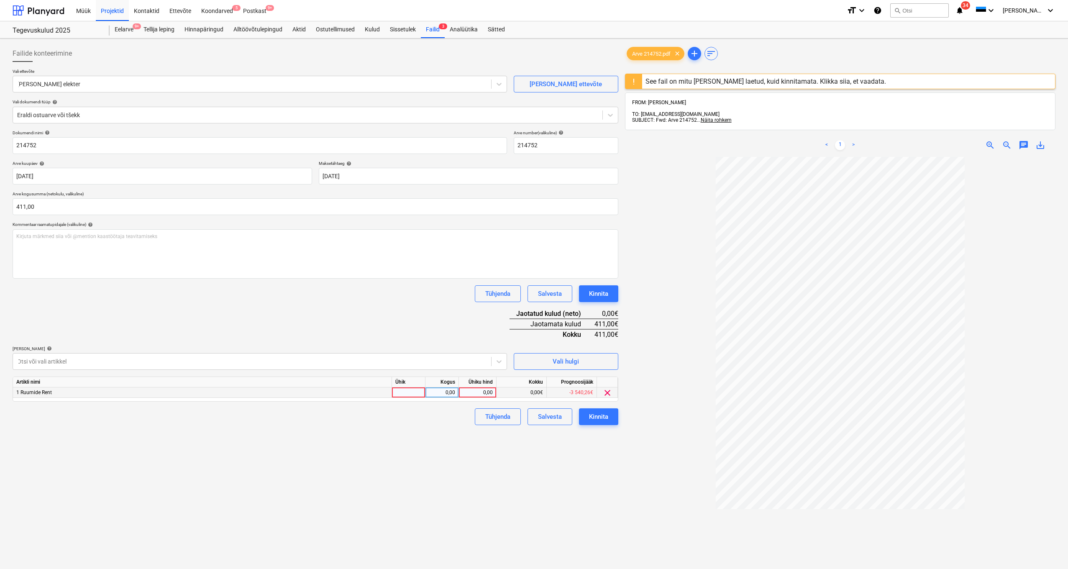
click at [475, 388] on div "0,00" at bounding box center [477, 392] width 31 height 10
type input "411"
click at [601, 416] on div "Kinnita" at bounding box center [598, 416] width 19 height 11
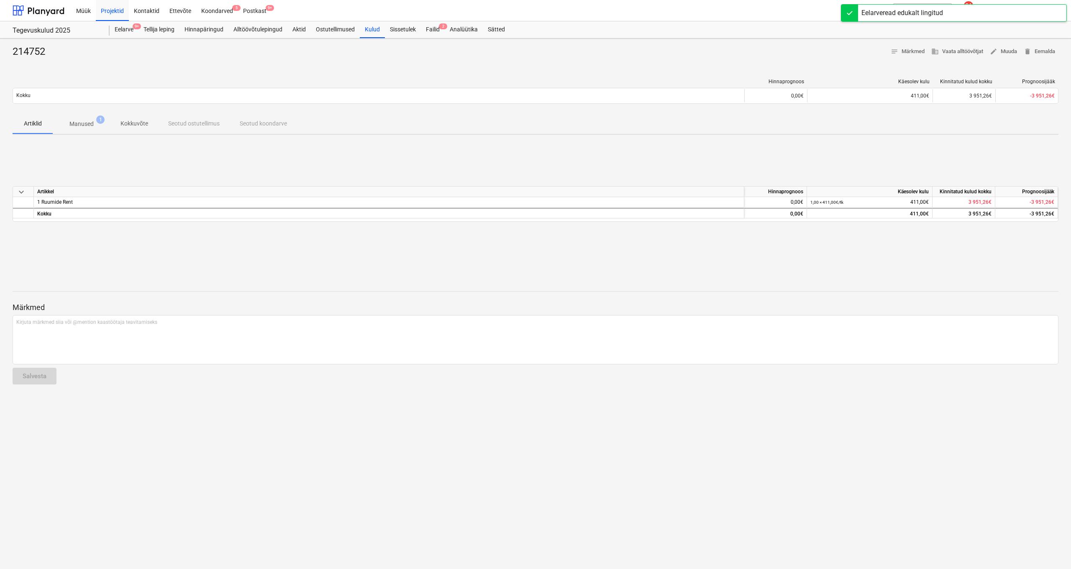
scroll to position [0, 0]
drag, startPoint x: 435, startPoint y: 25, endPoint x: 440, endPoint y: 18, distance: 8.7
click at [438, 19] on header "Müük Projektid Kontaktid Ettevõte Koondarved 5 Postkast 9+ format_size keyboard…" at bounding box center [535, 19] width 1071 height 38
click at [428, 30] on div "Failid 2" at bounding box center [433, 29] width 24 height 17
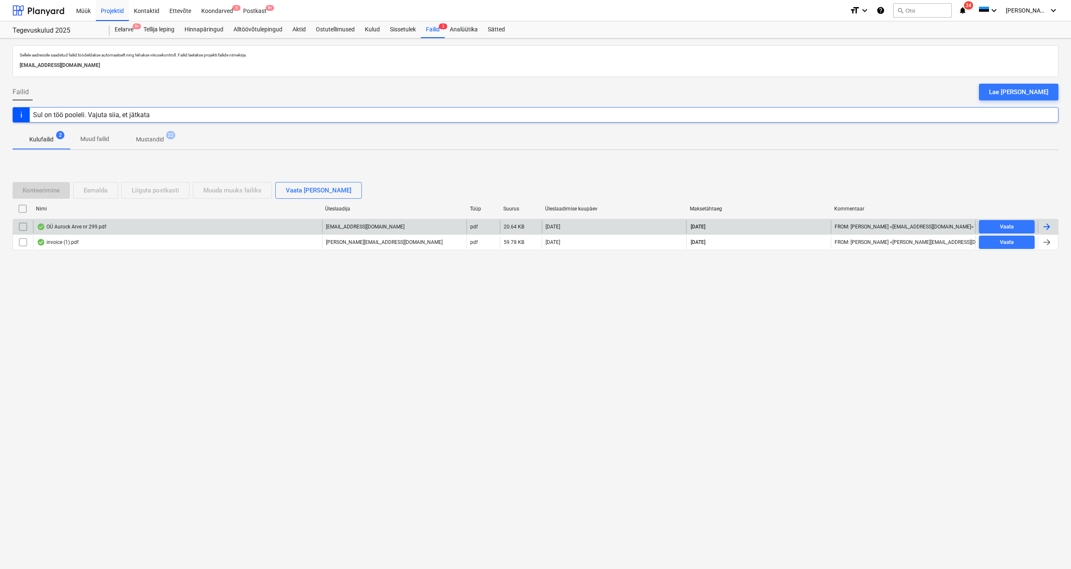
click at [72, 228] on div "OÜ Aurock Arve nr 299.pdf" at bounding box center [71, 226] width 69 height 7
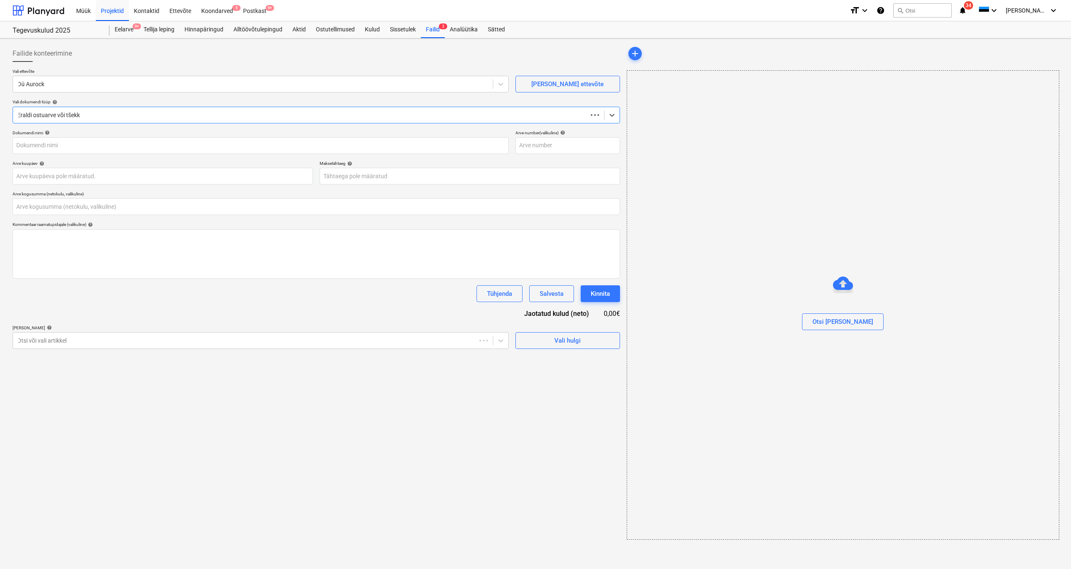
type input "0,00"
type input "299"
type input "[DATE]"
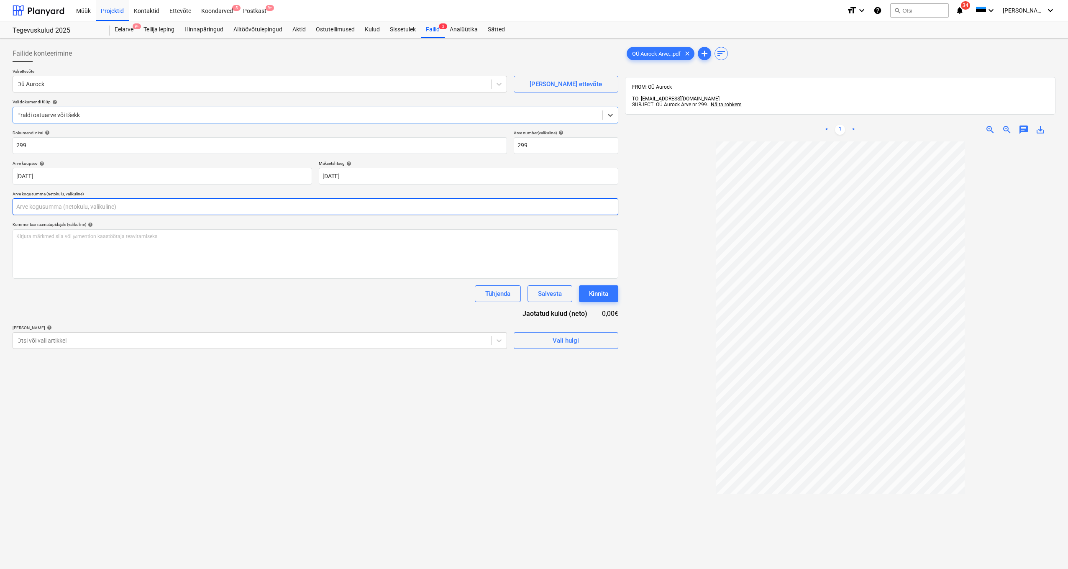
click at [387, 203] on input "text" at bounding box center [316, 206] width 606 height 17
type input "514,00"
click at [385, 361] on div at bounding box center [252, 361] width 470 height 8
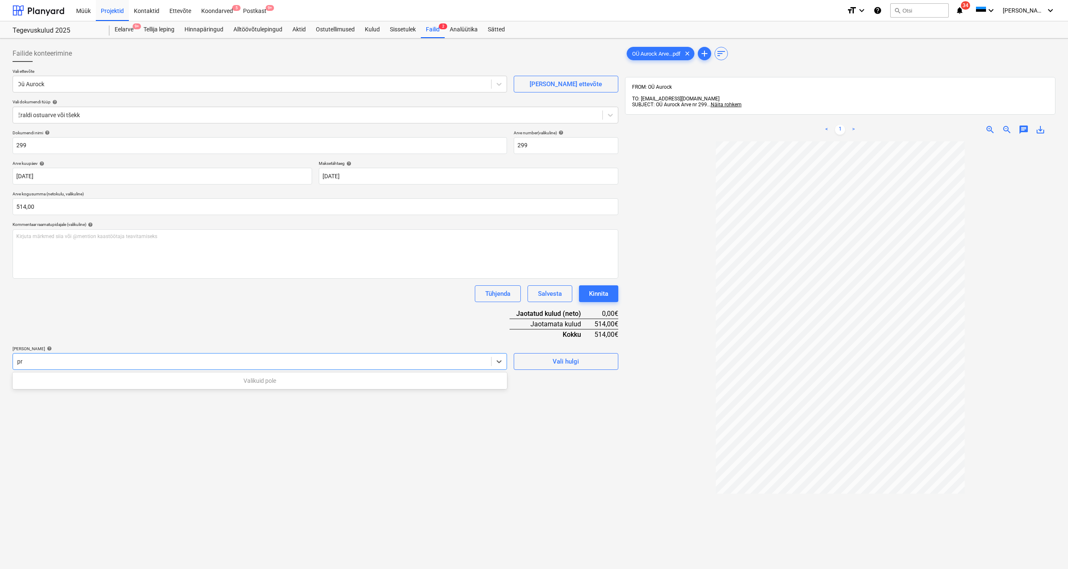
type input "p"
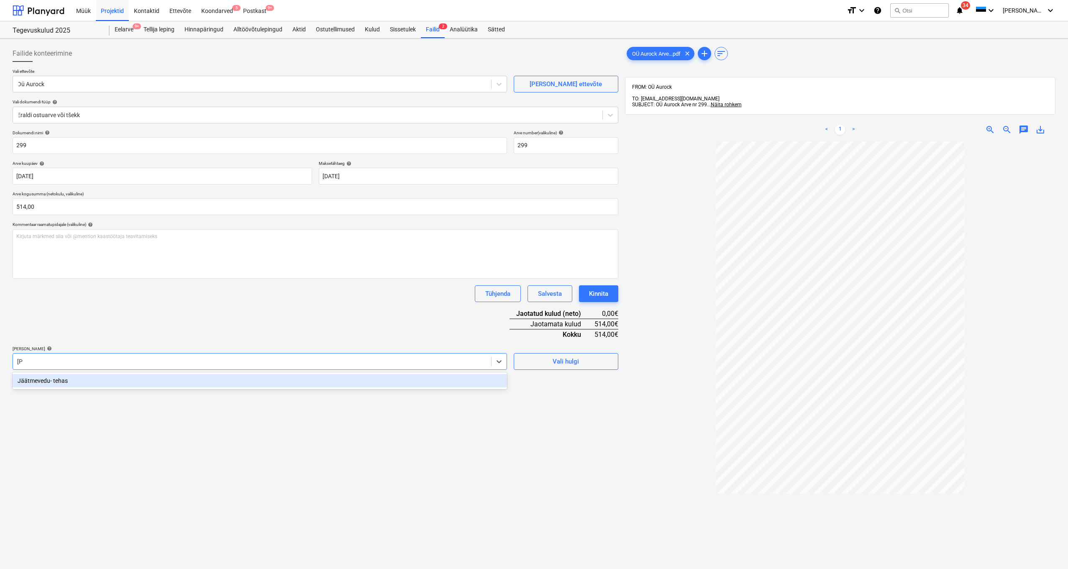
type input "jää"
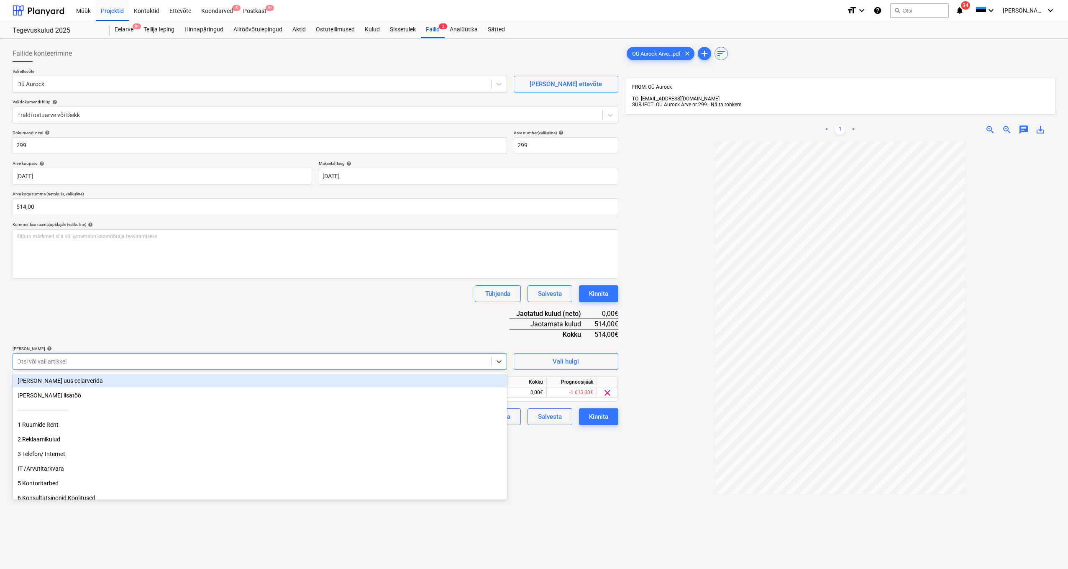
click at [178, 322] on div "Dokumendi nimi help 299 Arve number (valikuline) help 299 Arve kuupäev help [DA…" at bounding box center [316, 277] width 606 height 295
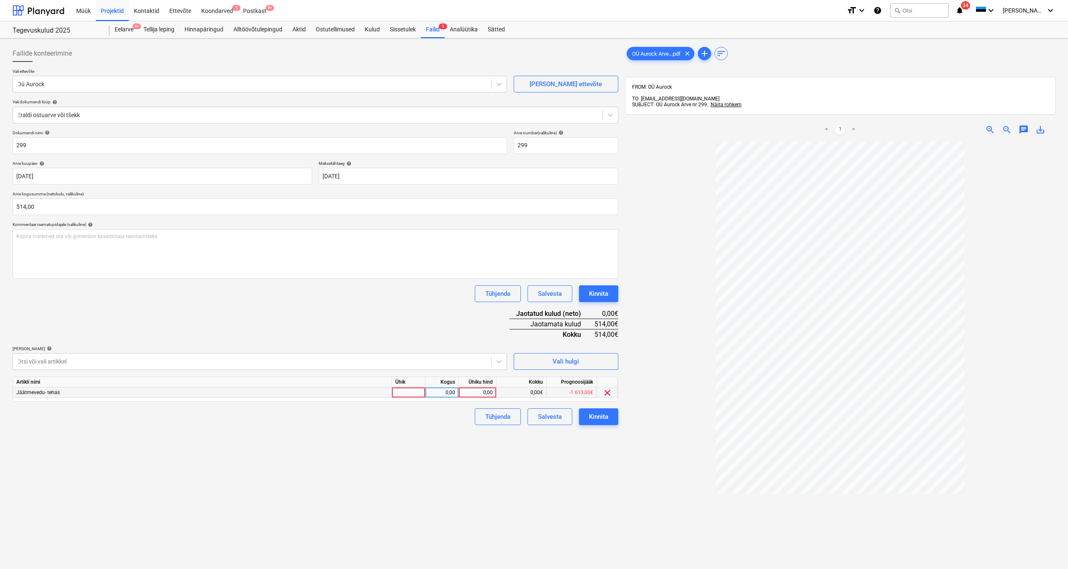
click at [479, 390] on div "0,00" at bounding box center [477, 392] width 31 height 10
type input "514"
click at [605, 416] on div "Kinnita" at bounding box center [598, 416] width 19 height 11
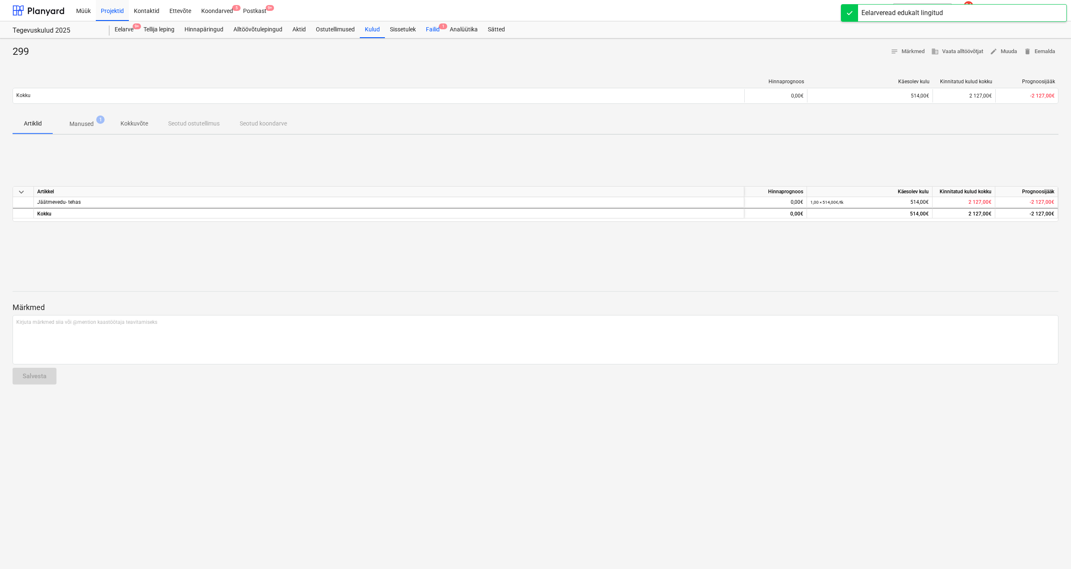
click at [434, 26] on div "Failid 1" at bounding box center [433, 29] width 24 height 17
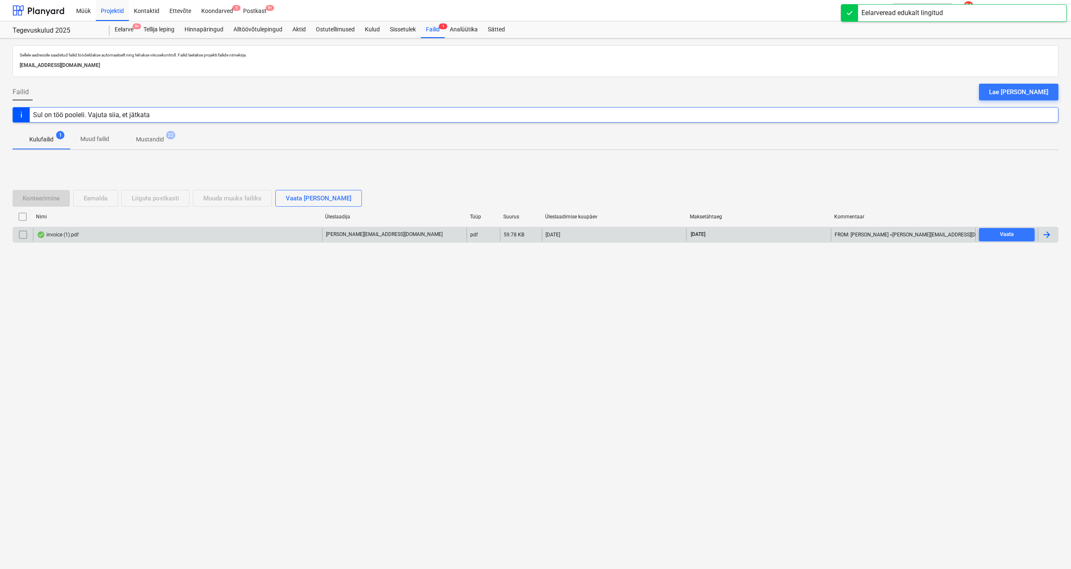
click at [67, 230] on div "invoice (1).pdf" at bounding box center [177, 234] width 289 height 13
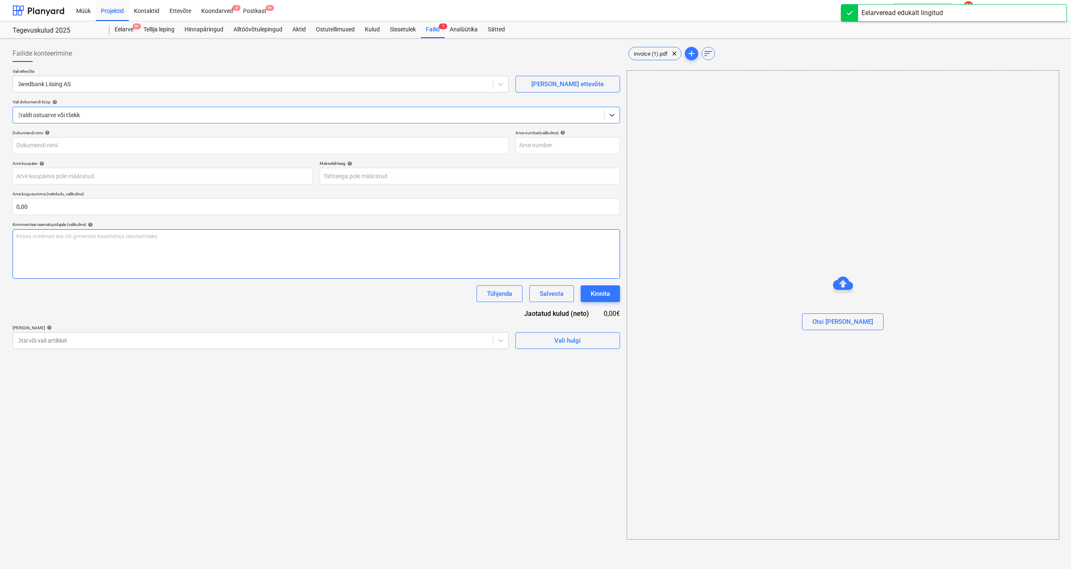
type input "8799938139"
type input "[DATE]"
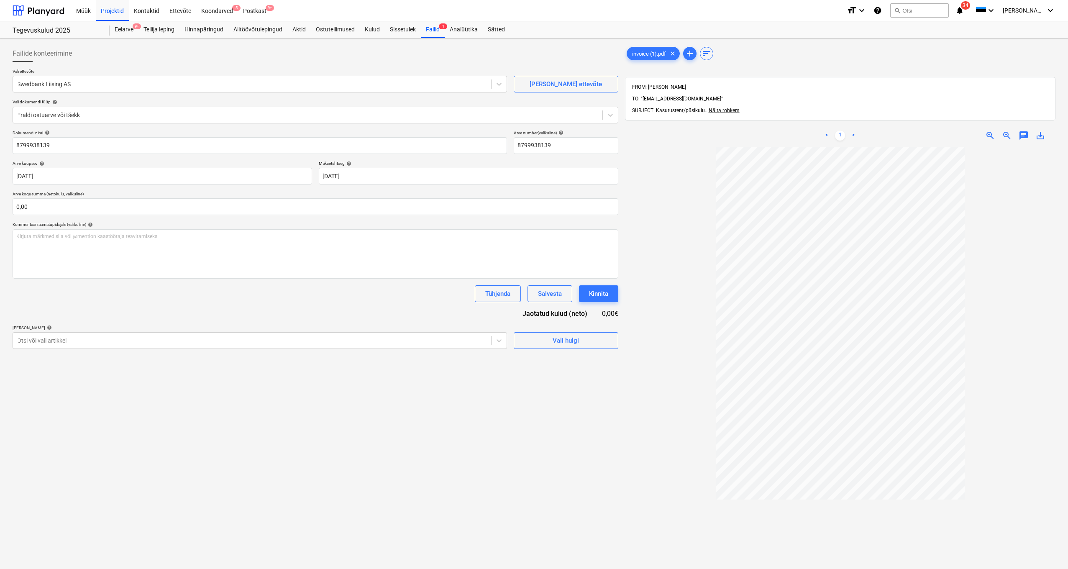
click at [409, 349] on div "Failide konteerimine Vali ettevõte Swedbank Liising AS [PERSON_NAME] uus ettevõ…" at bounding box center [315, 369] width 612 height 654
click at [408, 344] on div "Otsi või vali artikkel" at bounding box center [252, 341] width 478 height 12
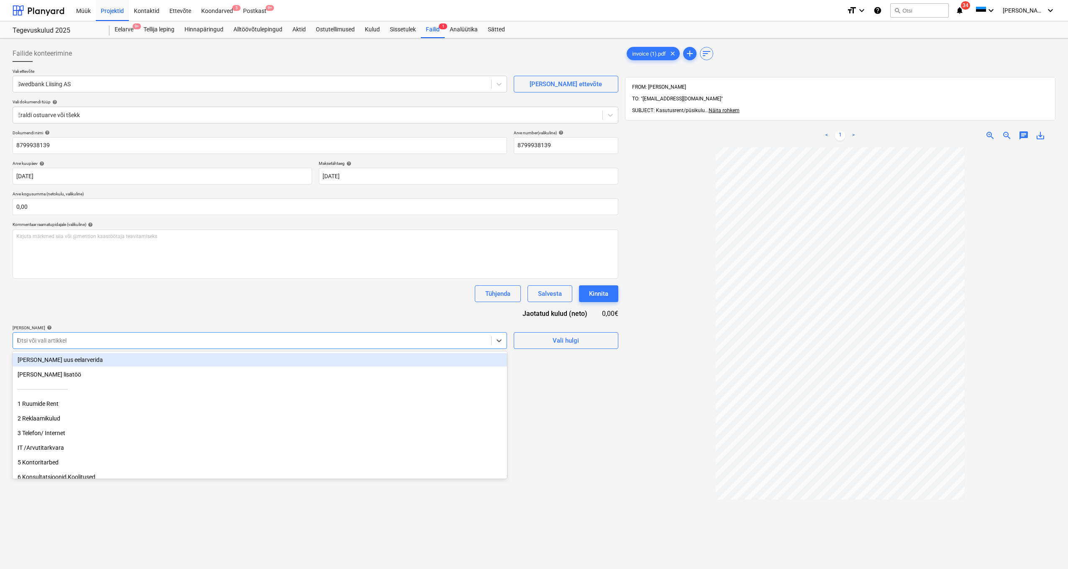
type input "ki"
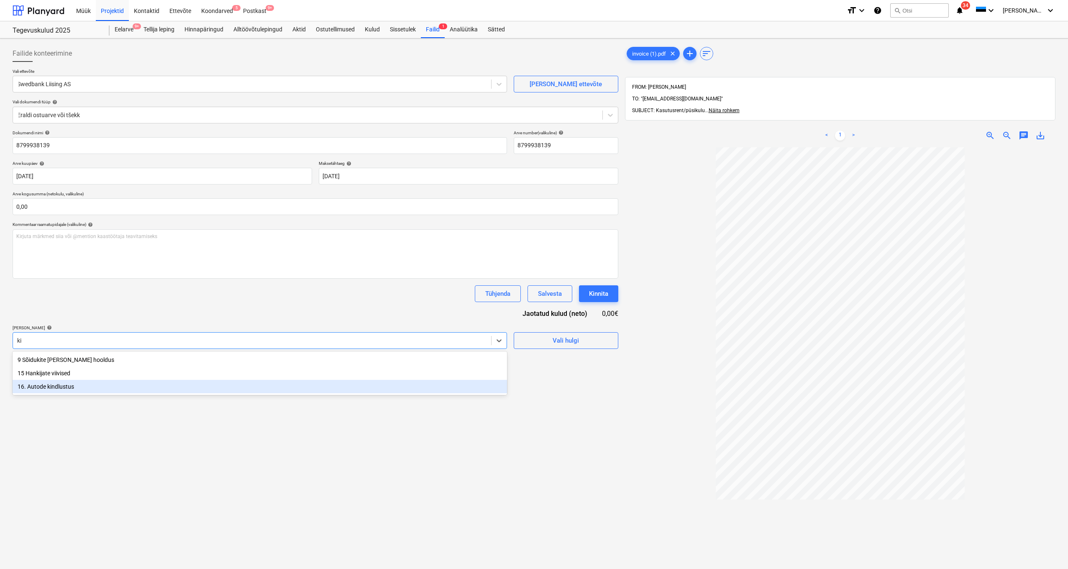
click at [58, 384] on div "16. Autode kindlustus" at bounding box center [260, 386] width 494 height 13
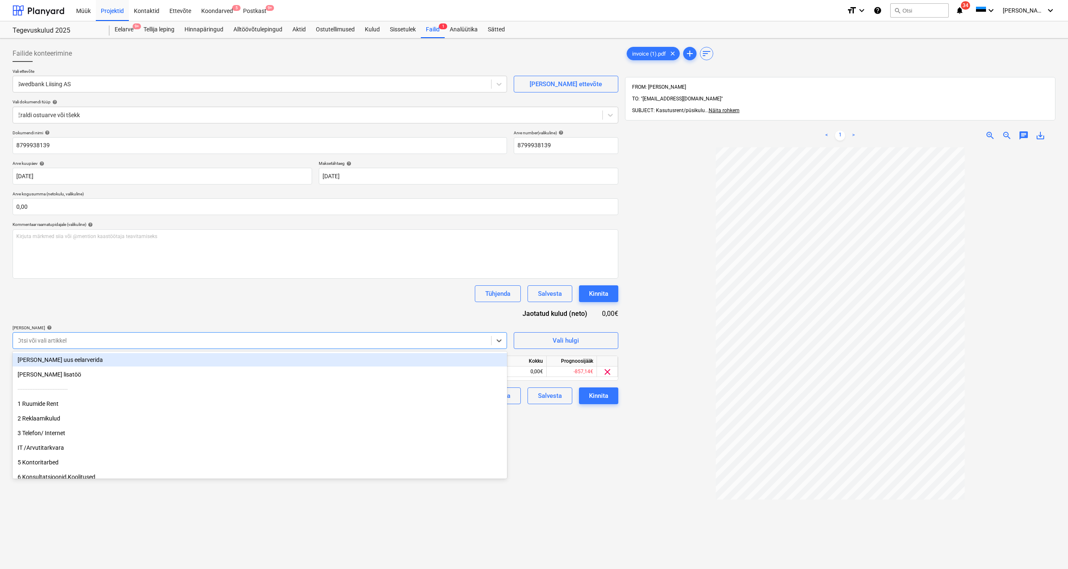
click at [132, 323] on div "Dokumendi nimi help 8799938139 Arve number (valikuline) help 8799938139 Arve ku…" at bounding box center [316, 267] width 606 height 274
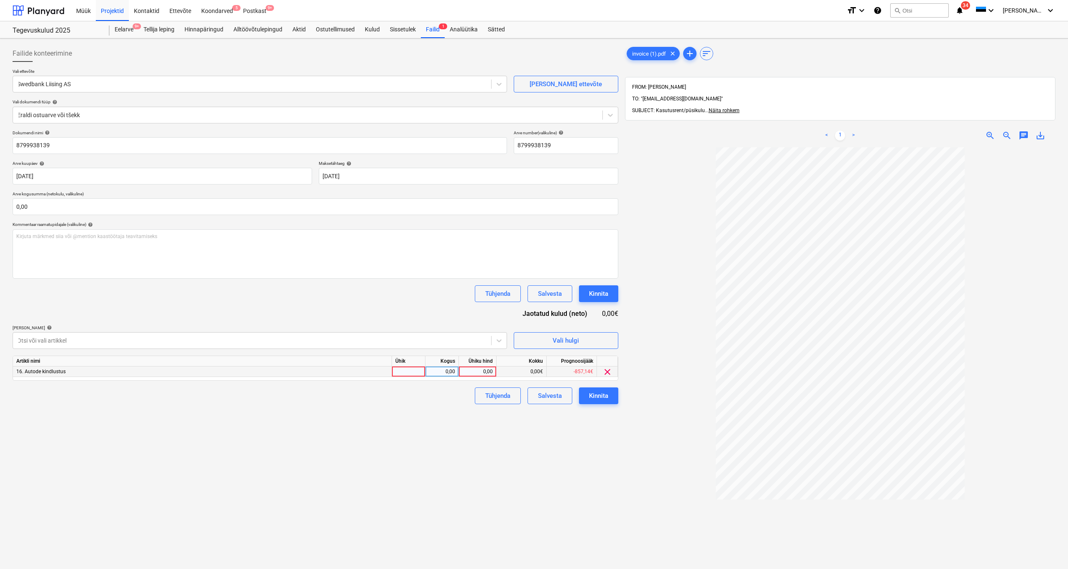
click at [476, 370] on div "0,00" at bounding box center [477, 371] width 31 height 10
type input "235,91"
click at [61, 207] on input "text" at bounding box center [316, 206] width 606 height 17
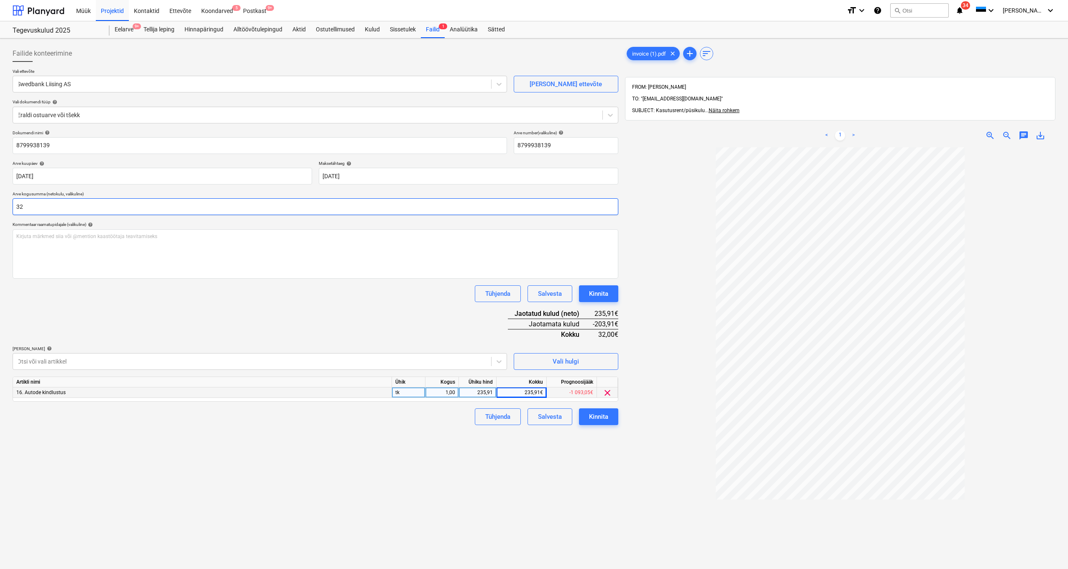
type input "3"
type input "235,91"
click at [298, 333] on div "Dokumendi nimi help 8799938139 Arve number (valikuline) help 8799938139 Arve ku…" at bounding box center [316, 277] width 606 height 295
click at [599, 419] on div "Kinnita" at bounding box center [598, 416] width 19 height 11
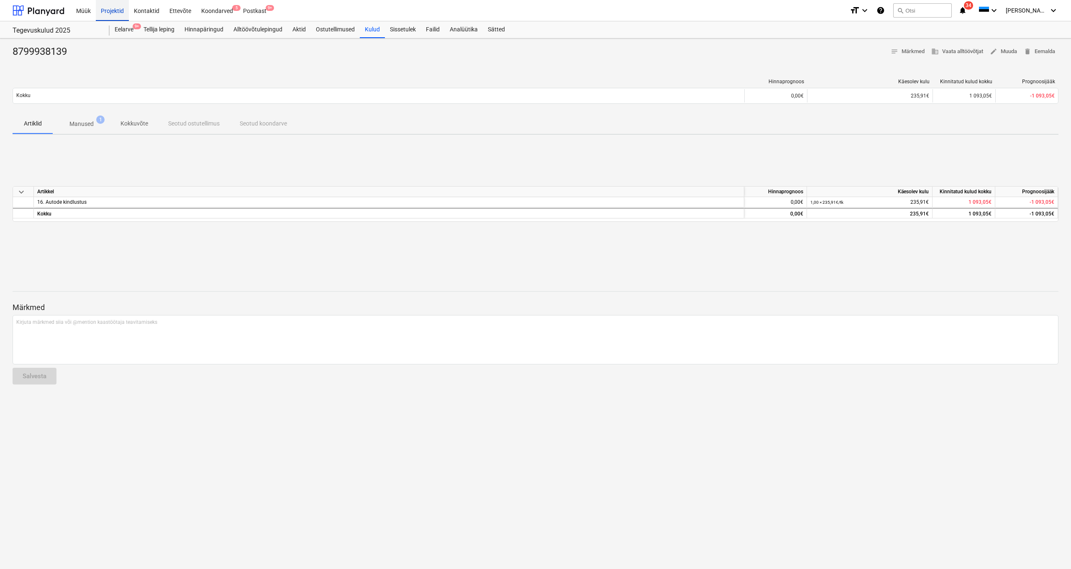
click at [113, 17] on div "Projektid" at bounding box center [112, 10] width 33 height 21
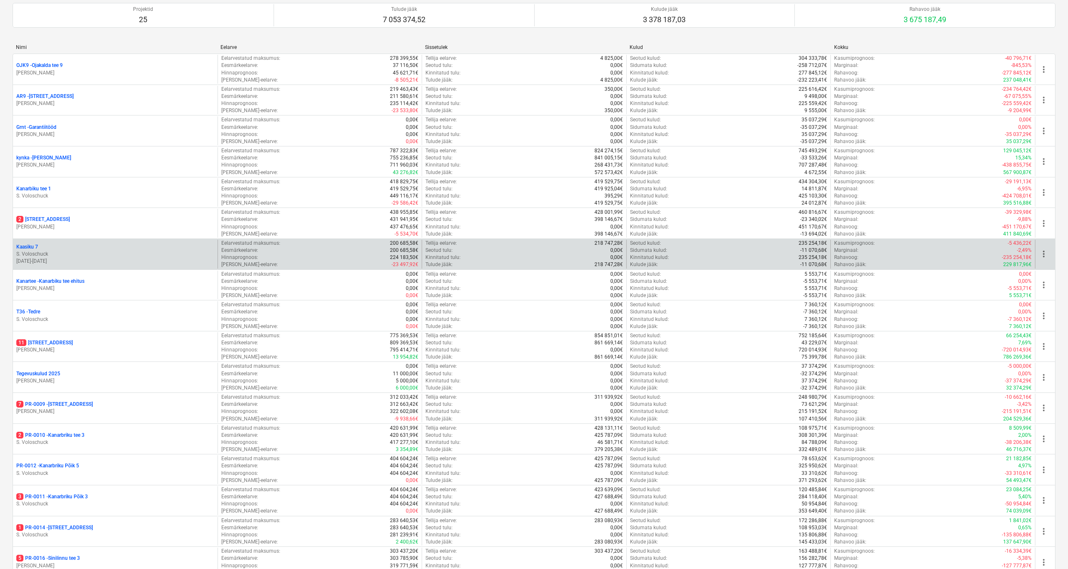
scroll to position [128, 0]
